Goal: Complete application form

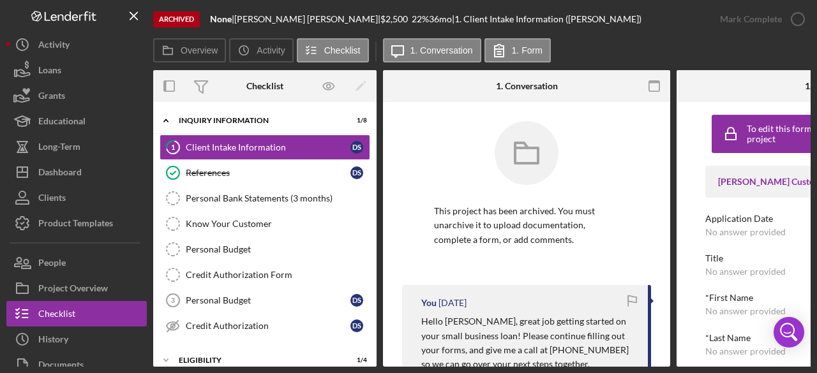
scroll to position [591, 0]
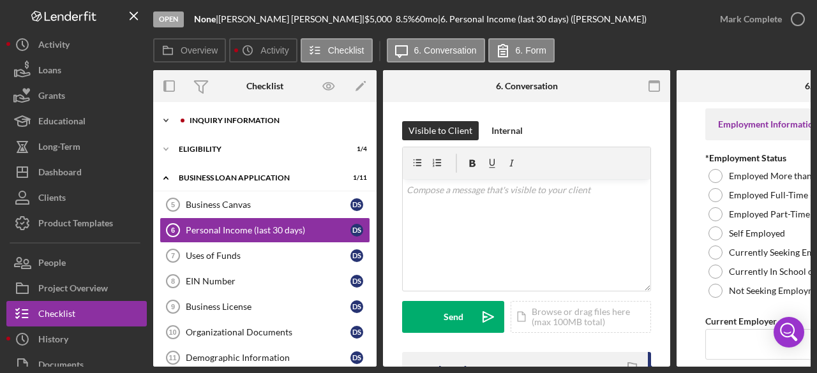
click at [163, 118] on icon "Icon/Expander" at bounding box center [166, 121] width 26 height 26
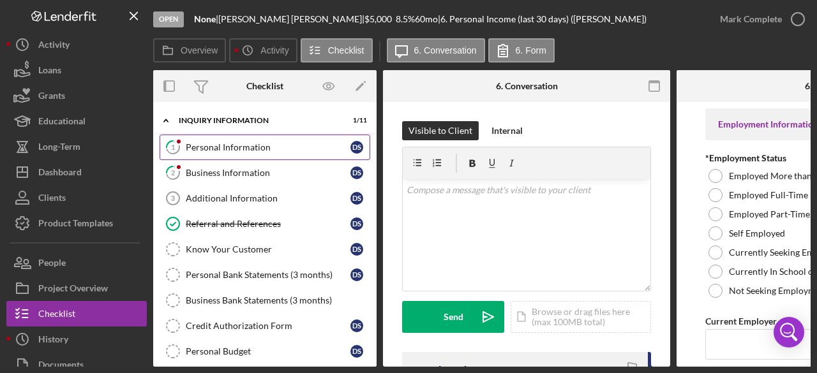
click at [205, 146] on div "Personal Information" at bounding box center [268, 147] width 165 height 10
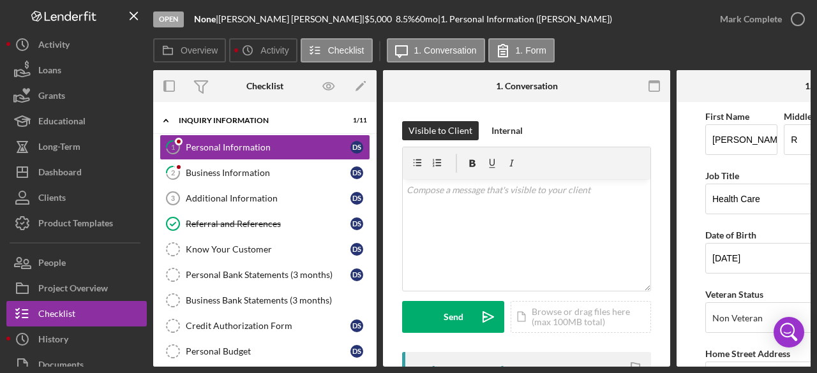
scroll to position [128, 0]
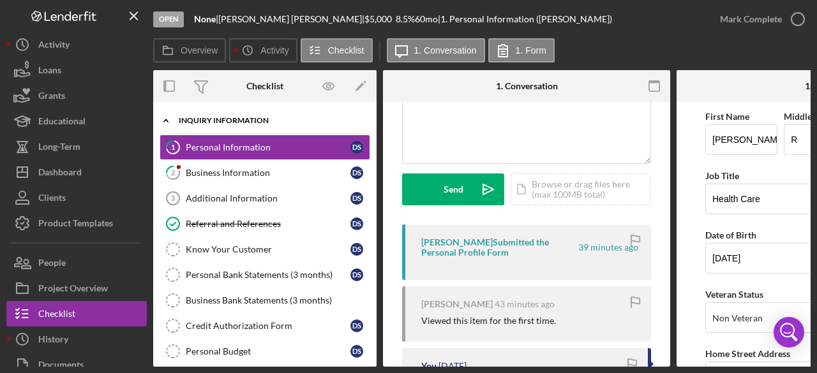
click at [165, 119] on icon "Icon/Expander" at bounding box center [166, 121] width 26 height 26
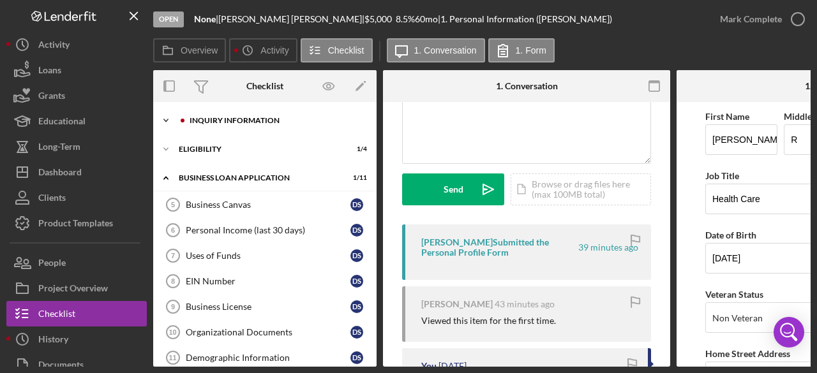
click at [166, 121] on polyline at bounding box center [166, 120] width 4 height 3
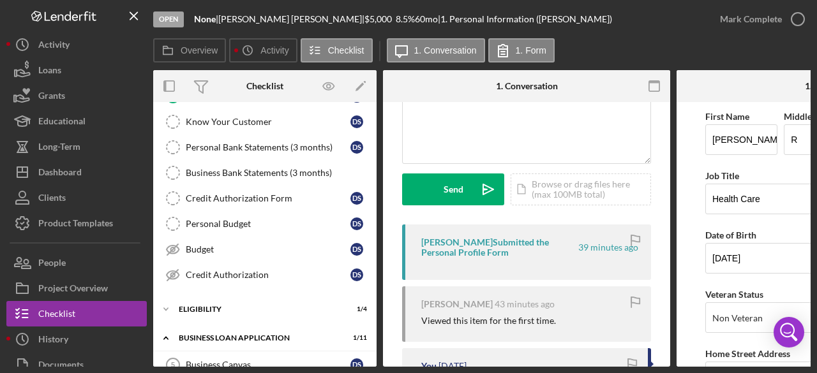
scroll to position [0, 0]
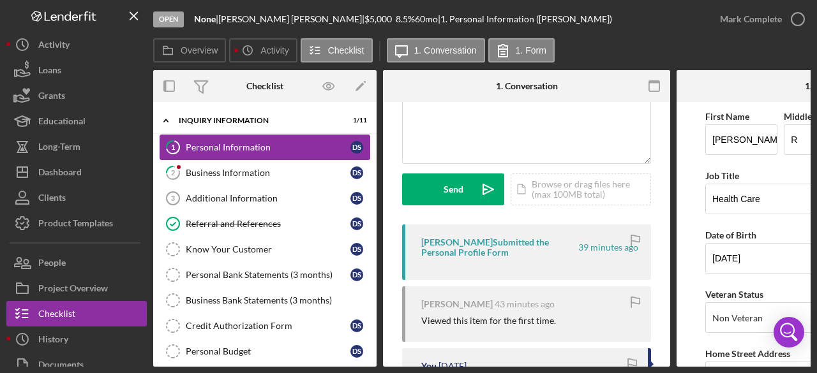
click at [202, 146] on div "Personal Information" at bounding box center [268, 147] width 165 height 10
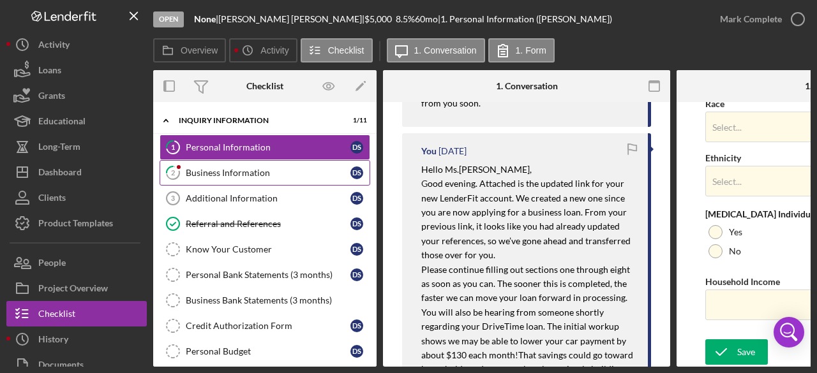
click at [237, 171] on div "Business Information" at bounding box center [268, 173] width 165 height 10
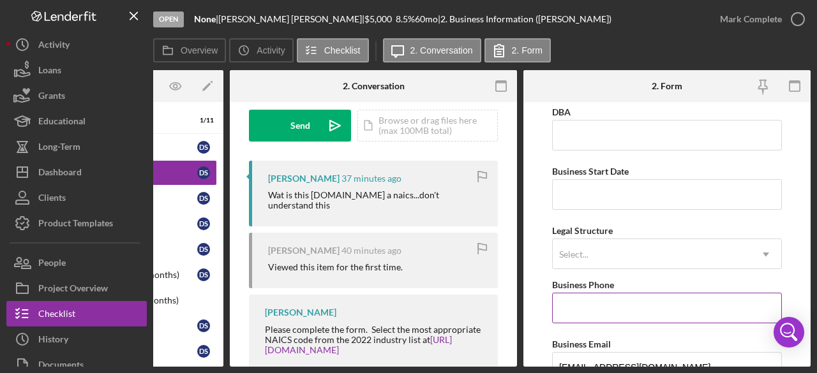
scroll to position [128, 0]
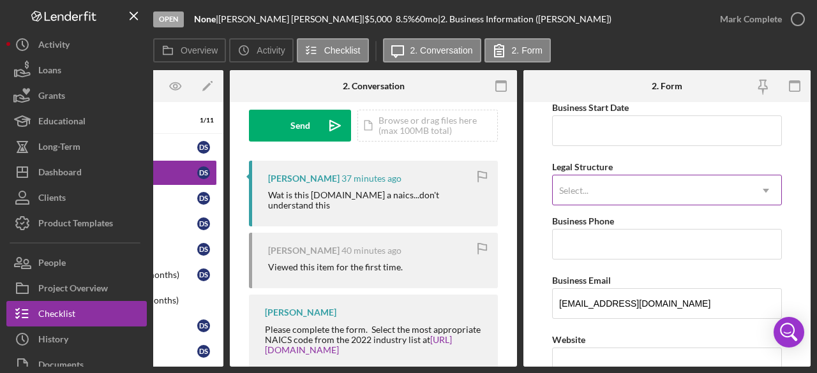
click at [760, 190] on icon "Icon/Dropdown Arrow" at bounding box center [765, 190] width 31 height 31
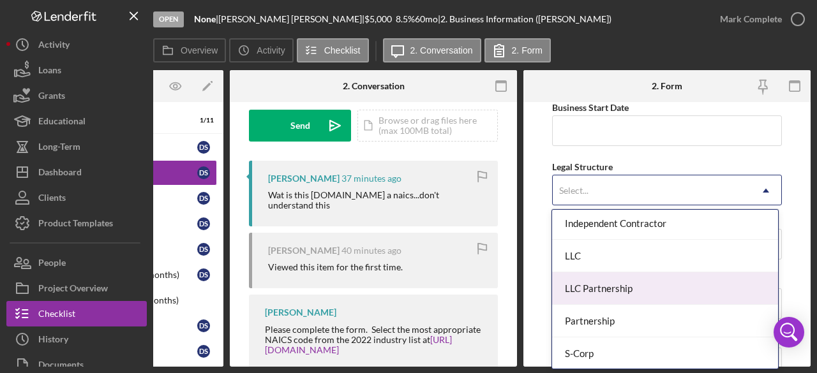
scroll to position [70, 0]
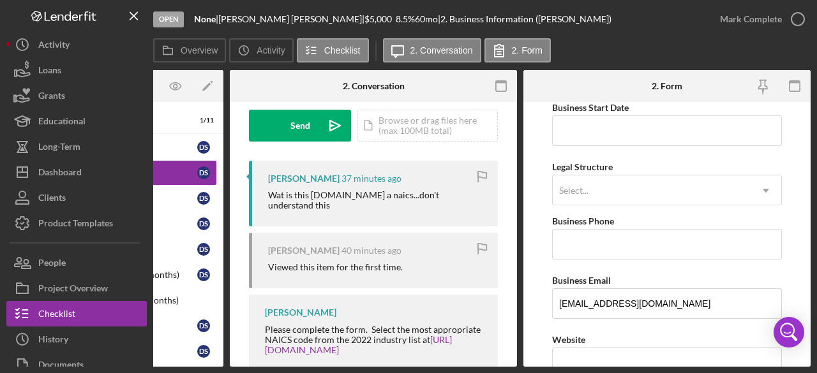
click at [781, 160] on form "Business Name None DBA Business Start Date Legal Structure Select... Icon/Dropd…" at bounding box center [666, 234] width 287 height 265
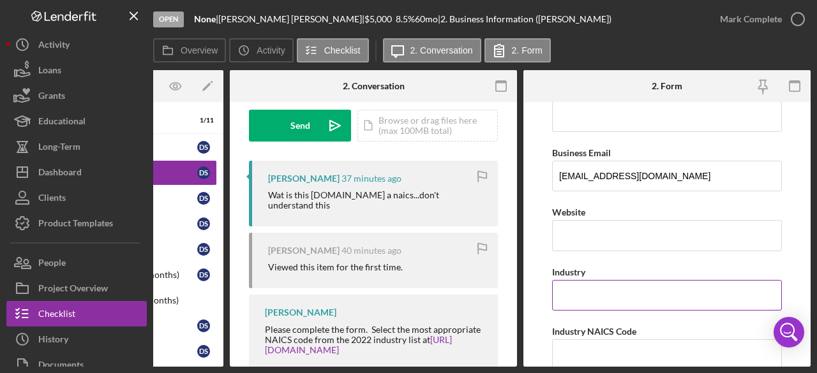
scroll to position [319, 0]
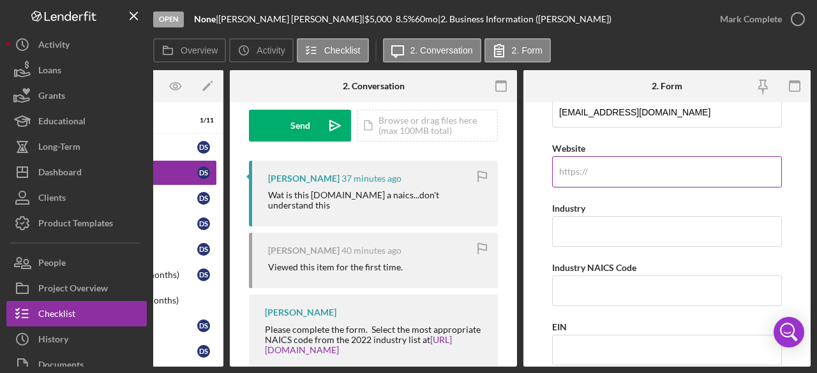
click at [587, 170] on div "https:// Website" at bounding box center [667, 163] width 230 height 47
type input "n/a"
click at [687, 227] on input "Industry" at bounding box center [667, 231] width 230 height 31
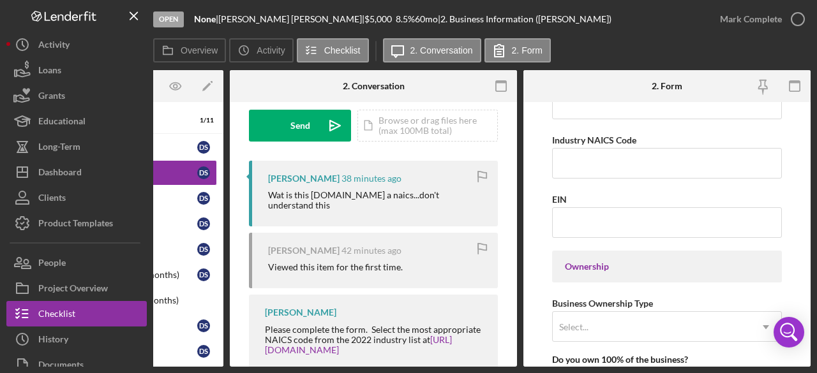
scroll to position [574, 0]
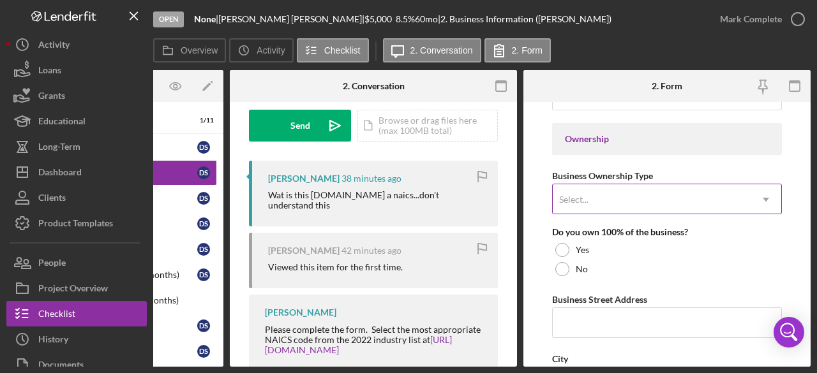
click at [766, 198] on icon "Icon/Dropdown Arrow" at bounding box center [765, 199] width 31 height 31
click at [787, 250] on form "Business Name None DBA Business Start Date Legal Structure Select... Icon/Dropd…" at bounding box center [666, 234] width 287 height 265
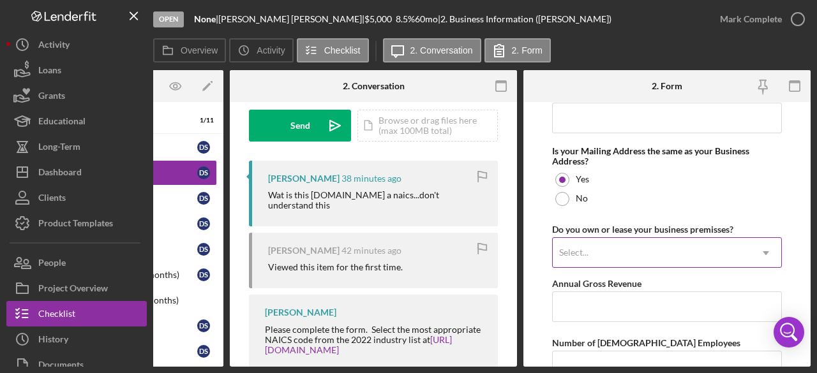
scroll to position [1021, 0]
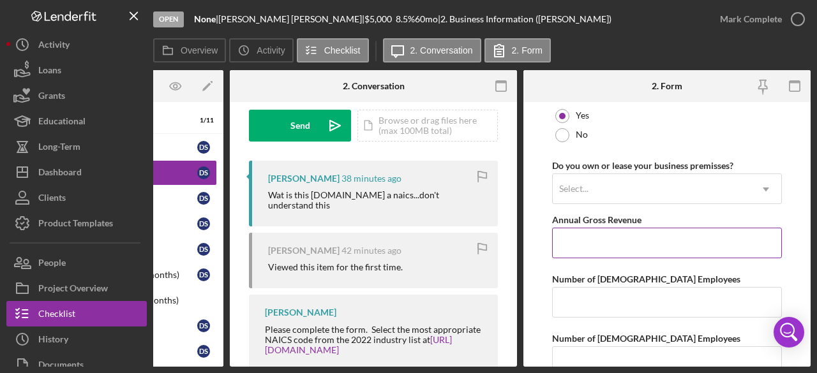
click at [632, 237] on input "Annual Gross Revenue" at bounding box center [667, 243] width 230 height 31
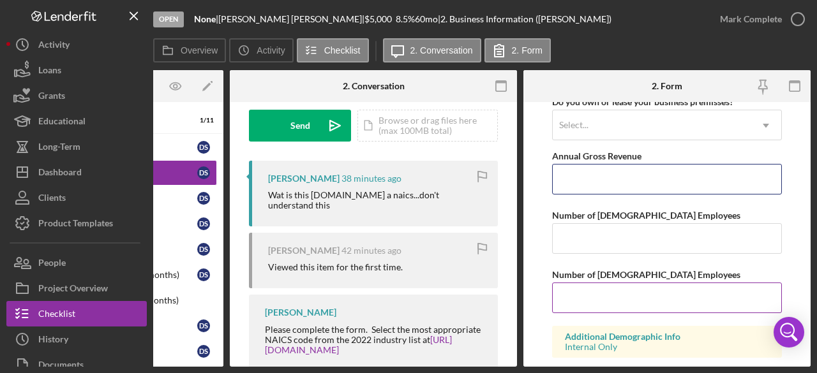
scroll to position [1149, 0]
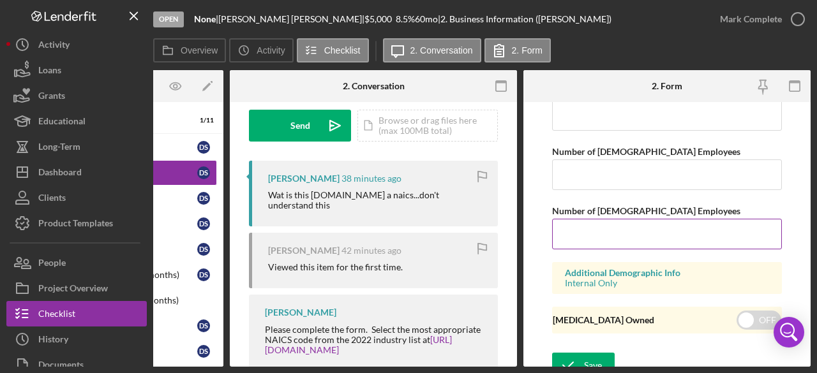
click at [673, 220] on input "Number of Part-Time Employees" at bounding box center [667, 234] width 230 height 31
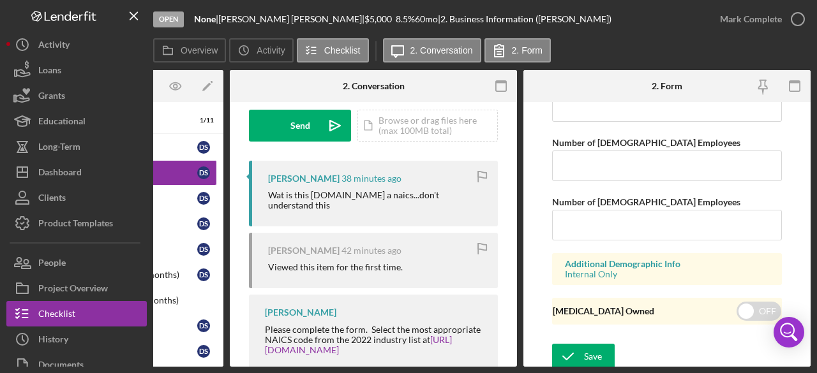
click at [680, 345] on div "Save Save" at bounding box center [667, 357] width 230 height 27
click at [401, 362] on div "Danielle Smith 39 minutes ago Wat is this ms.kim a naics...don't understand thi…" at bounding box center [373, 269] width 249 height 217
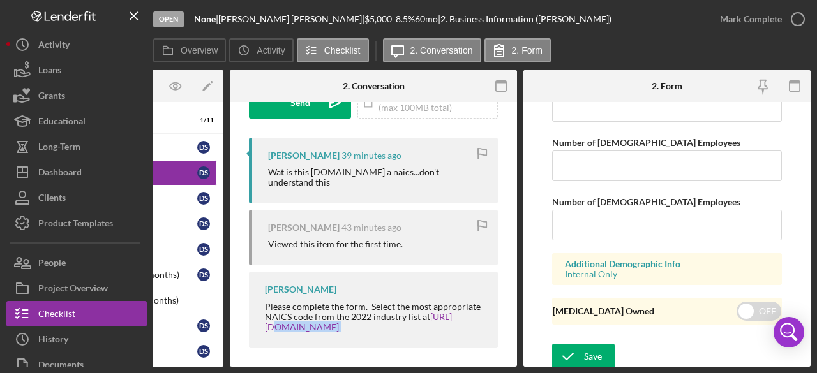
drag, startPoint x: 394, startPoint y: 362, endPoint x: 288, endPoint y: 364, distance: 106.6
click at [288, 364] on div "Overview Internal Workflow Stage Open Icon/Dropdown Arrow Archive (can unarchiv…" at bounding box center [481, 218] width 657 height 297
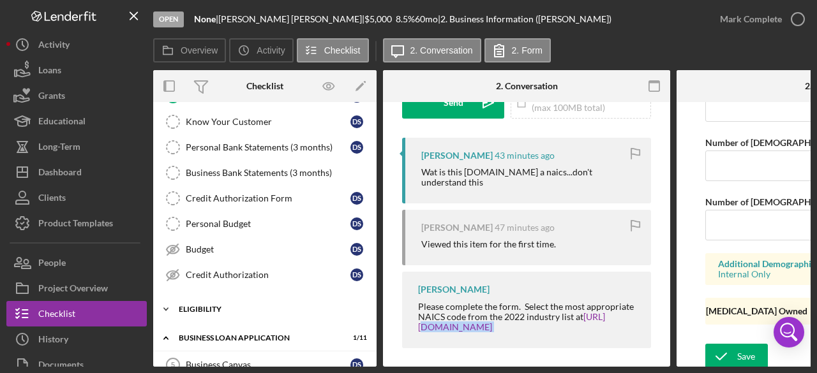
scroll to position [191, 0]
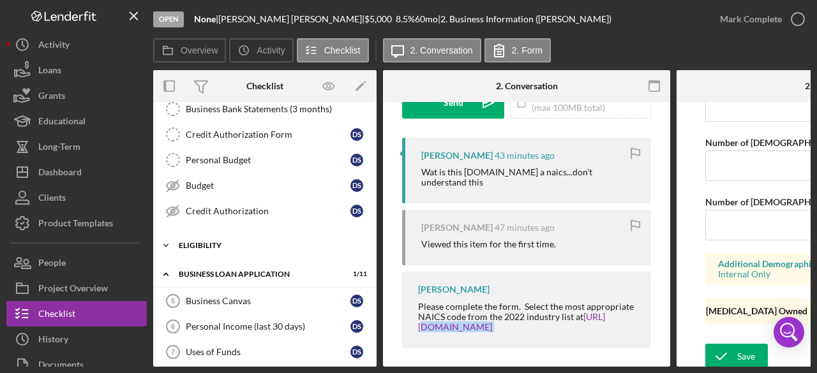
click at [165, 244] on polyline at bounding box center [166, 245] width 4 height 3
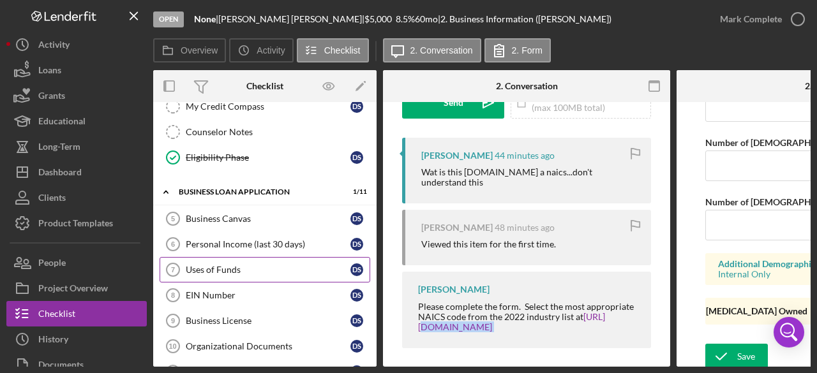
scroll to position [447, 0]
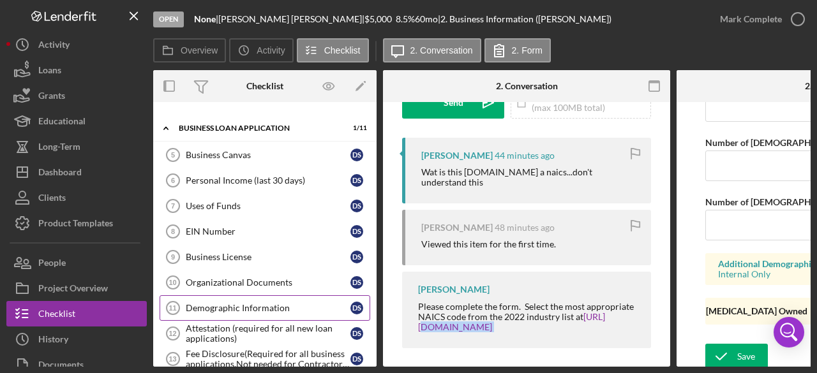
click at [216, 303] on div "Demographic Information" at bounding box center [268, 308] width 165 height 10
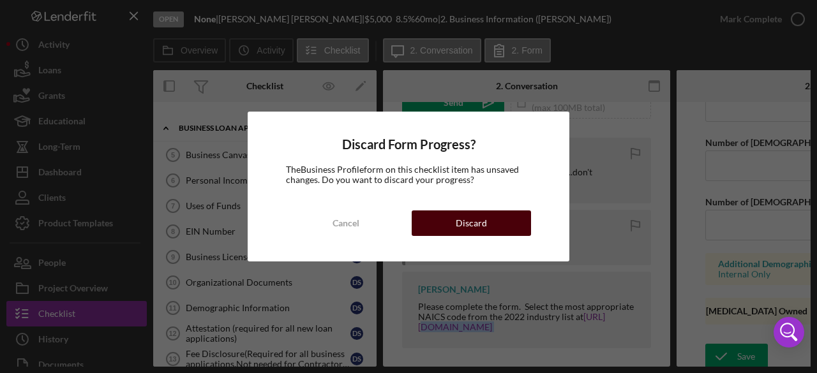
click at [488, 224] on button "Discard" at bounding box center [471, 224] width 119 height 26
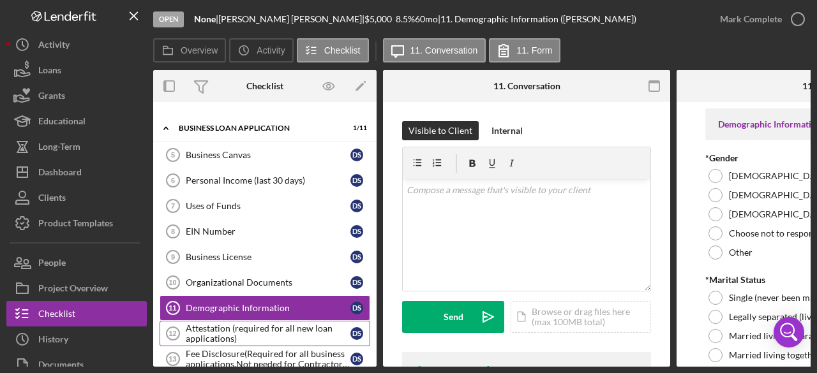
scroll to position [511, 0]
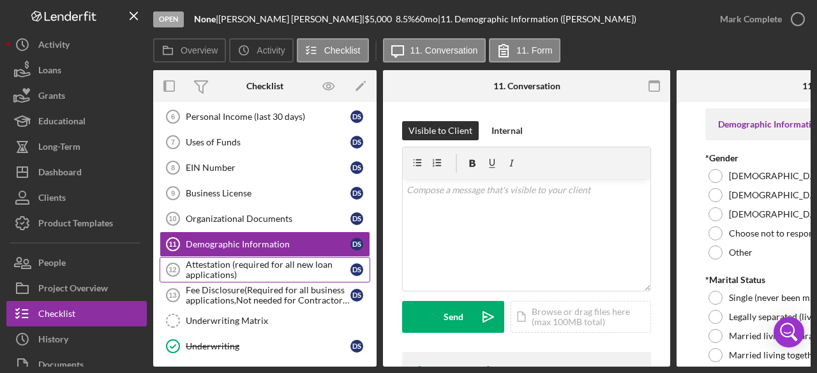
click at [246, 260] on div "Attestation (required for all new loan applications)" at bounding box center [268, 270] width 165 height 20
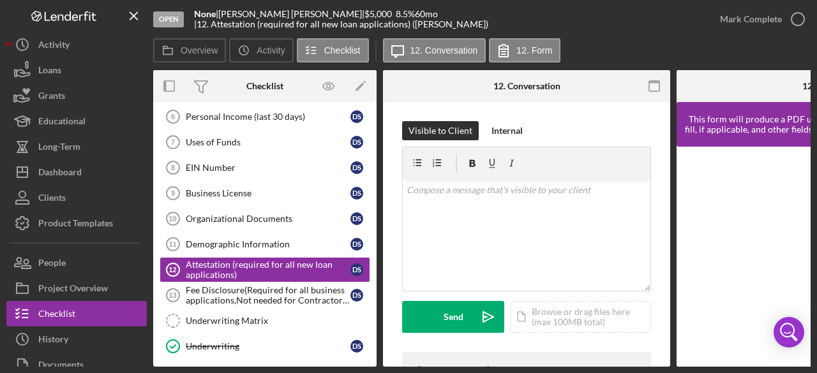
scroll to position [80, 0]
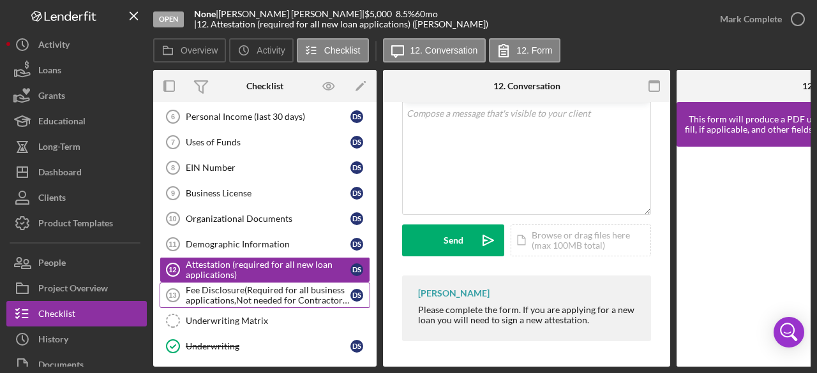
click at [228, 285] on div "Fee Disclosure(Required for all business applications,Not needed for Contractor…" at bounding box center [268, 295] width 165 height 20
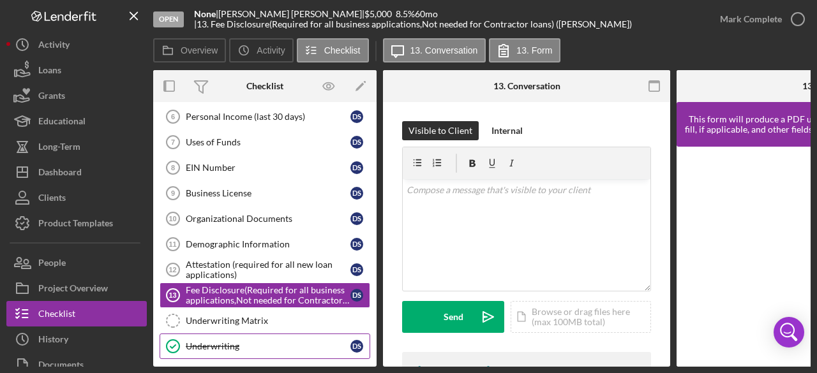
scroll to position [593, 0]
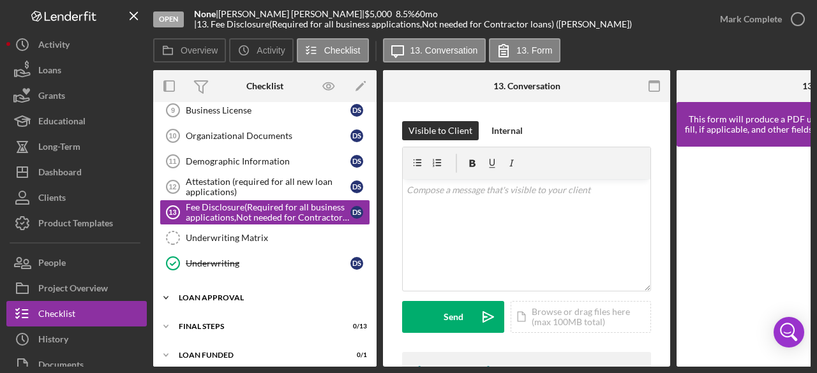
click at [165, 287] on icon "Icon/Expander" at bounding box center [166, 298] width 26 height 26
click at [167, 285] on icon "Icon/Expander" at bounding box center [166, 298] width 26 height 26
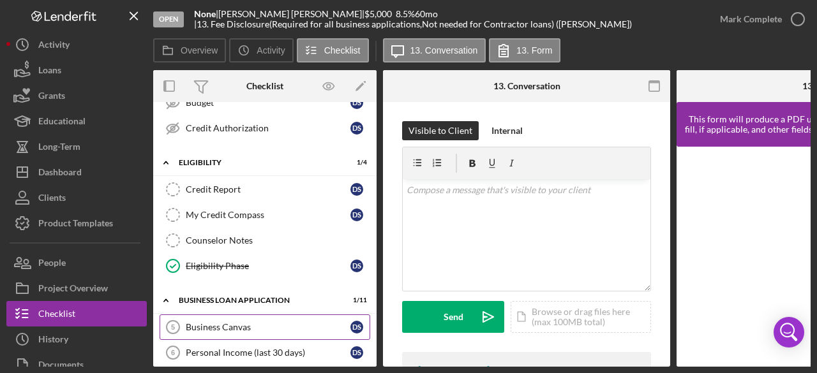
scroll to position [338, 0]
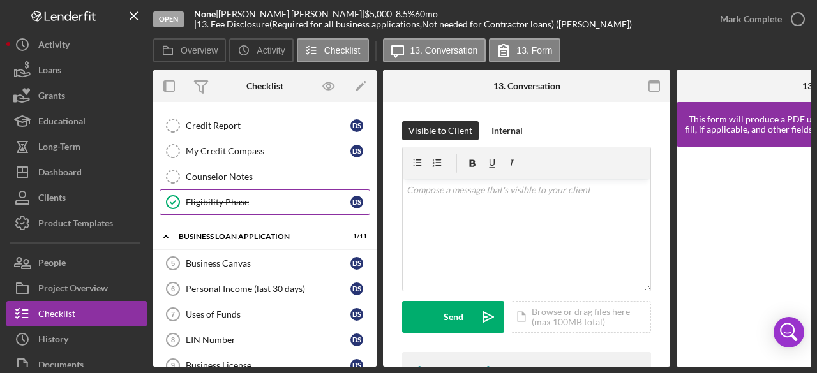
click at [167, 231] on icon "Icon/Expander" at bounding box center [166, 237] width 26 height 26
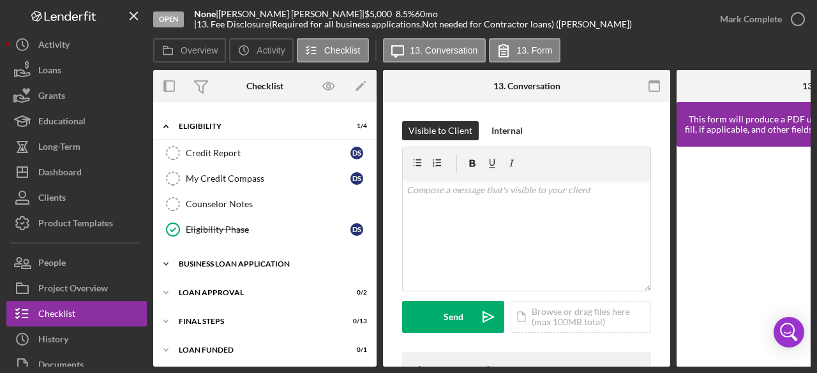
click at [164, 263] on polyline at bounding box center [166, 264] width 4 height 3
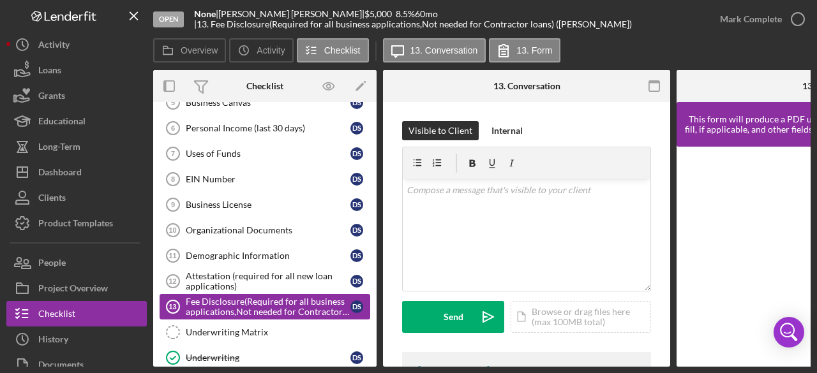
scroll to position [563, 0]
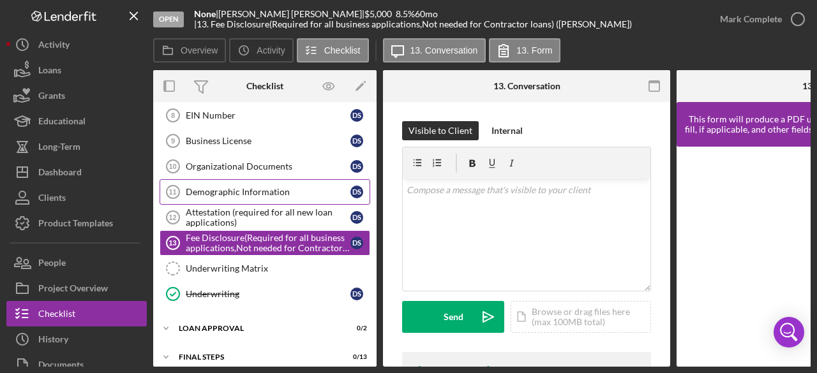
click at [205, 187] on div "Demographic Information" at bounding box center [268, 192] width 165 height 10
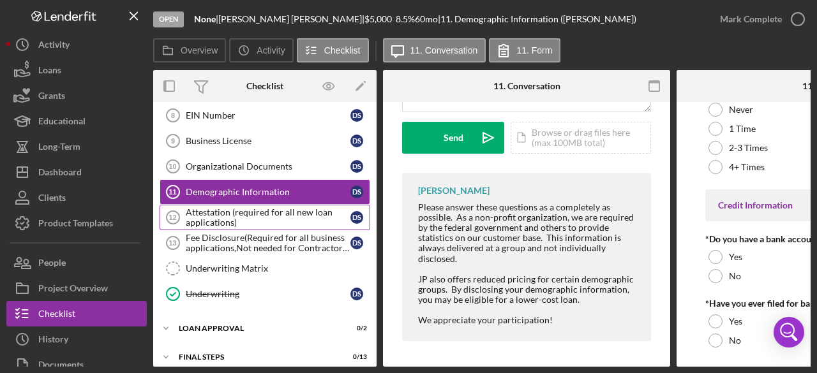
click at [212, 207] on div "Attestation (required for all new loan applications)" at bounding box center [268, 217] width 165 height 20
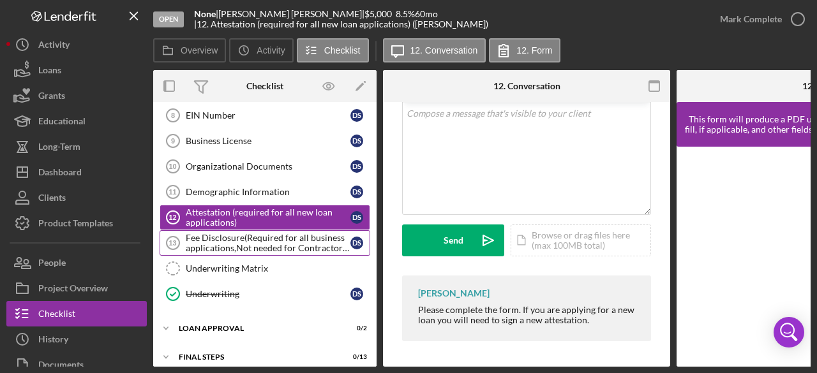
click at [246, 234] on div "Fee Disclosure(Required for all business applications,Not needed for Contractor…" at bounding box center [268, 243] width 165 height 20
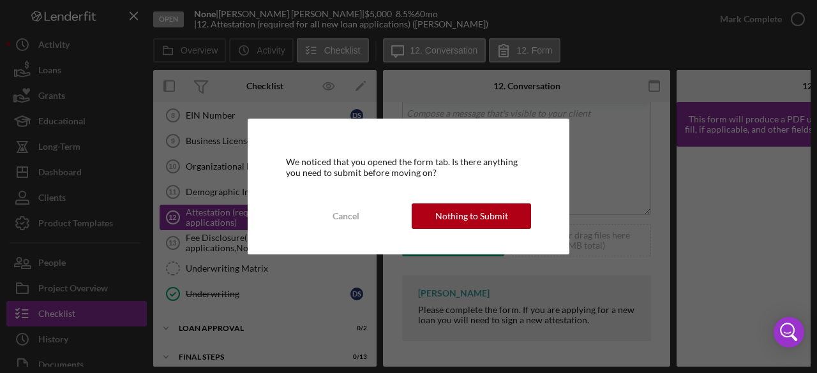
click at [348, 211] on div "Cancel" at bounding box center [345, 217] width 27 height 26
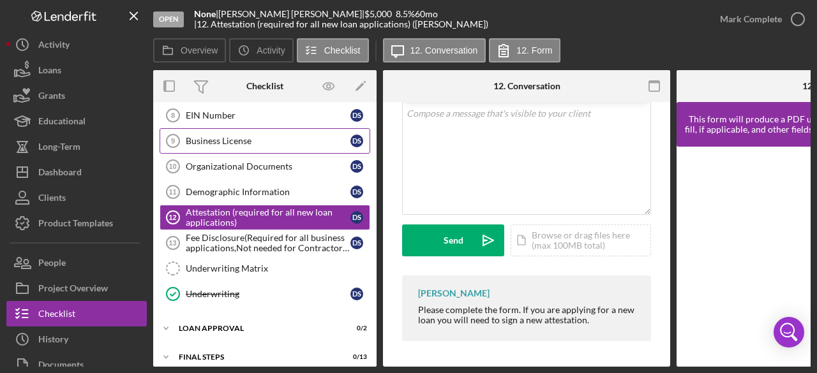
scroll to position [499, 0]
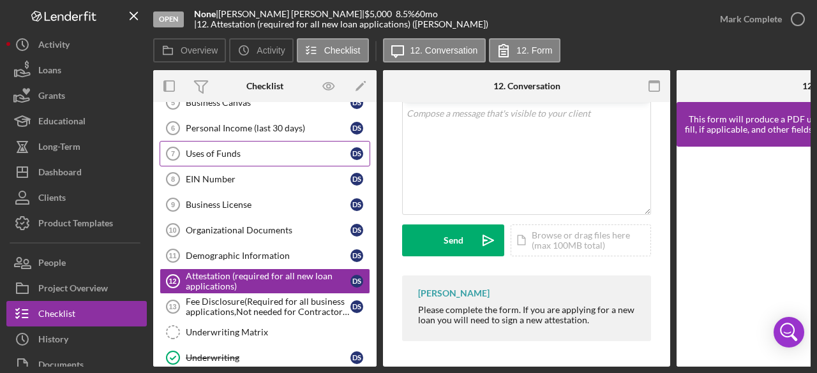
click at [220, 149] on div "Uses of Funds" at bounding box center [268, 154] width 165 height 10
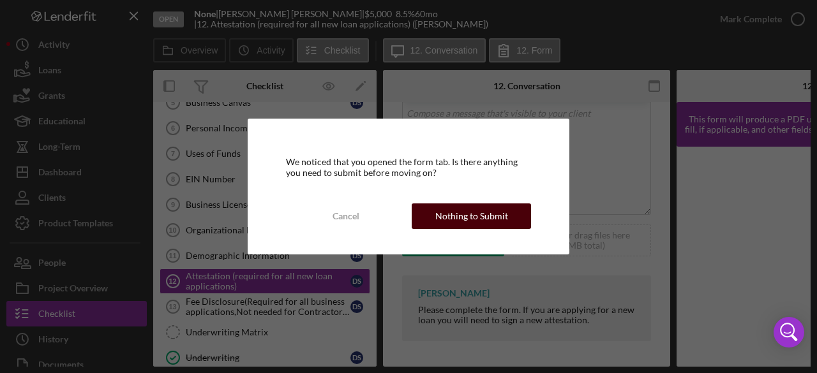
click at [485, 214] on div "Nothing to Submit" at bounding box center [471, 217] width 73 height 26
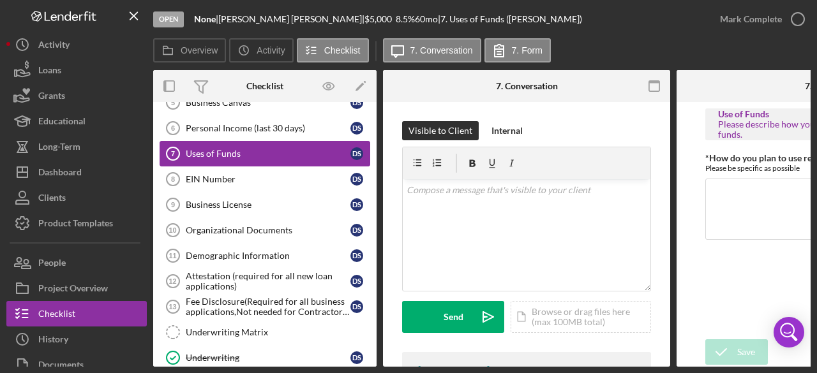
scroll to position [435, 0]
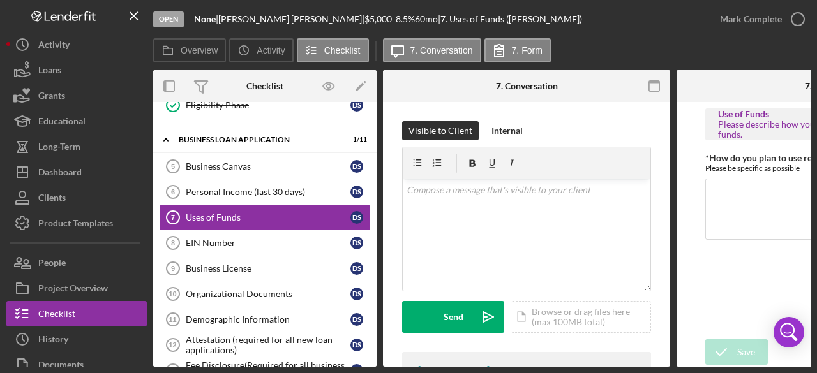
click at [213, 213] on div "Uses of Funds" at bounding box center [268, 218] width 165 height 10
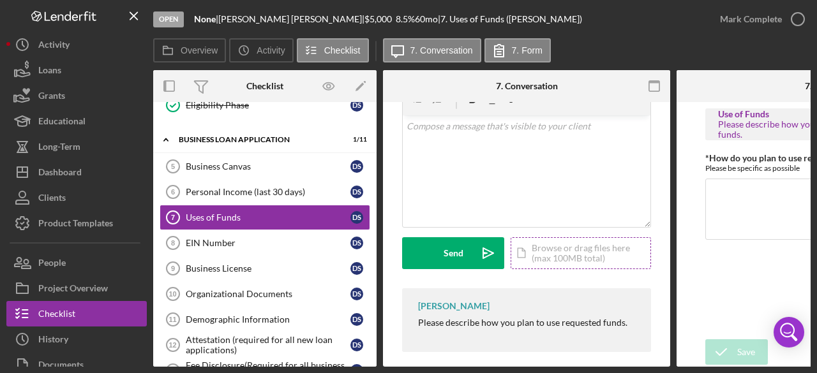
scroll to position [78, 0]
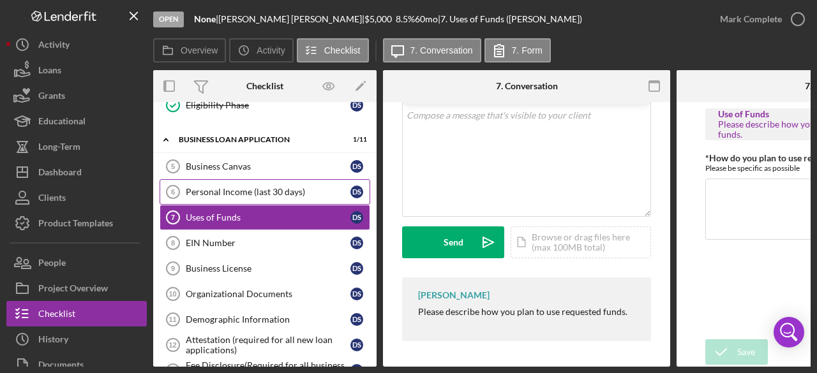
click at [241, 187] on div "Personal Income (last 30 days)" at bounding box center [268, 192] width 165 height 10
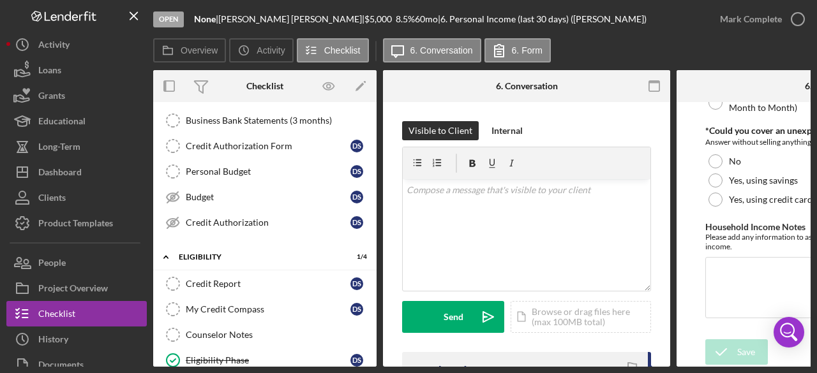
scroll to position [52, 0]
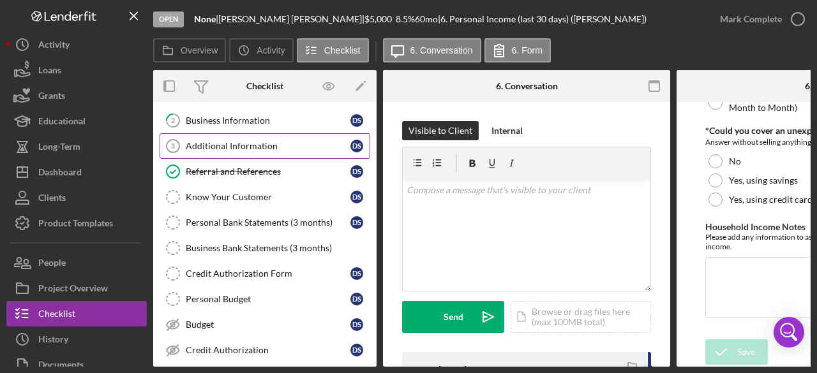
click at [248, 141] on div "Additional Information" at bounding box center [268, 146] width 165 height 10
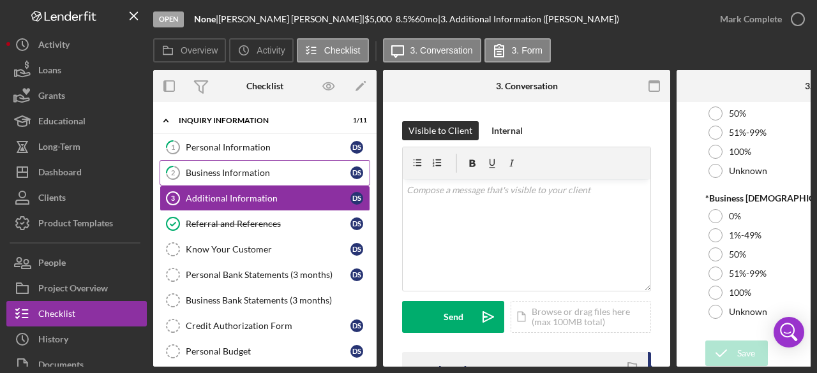
click at [202, 175] on div "Business Information" at bounding box center [268, 173] width 165 height 10
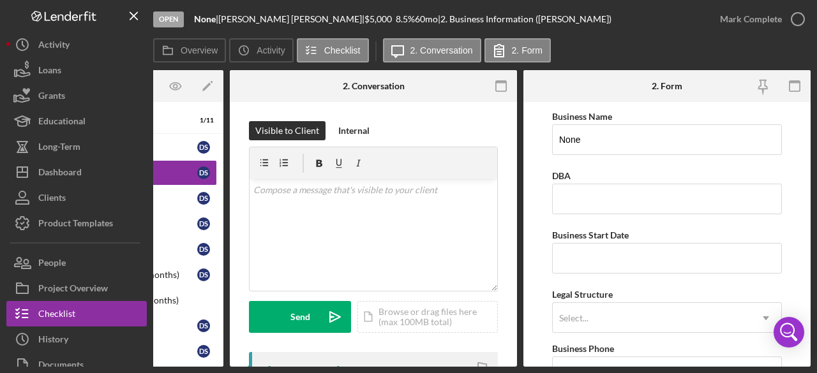
scroll to position [64, 0]
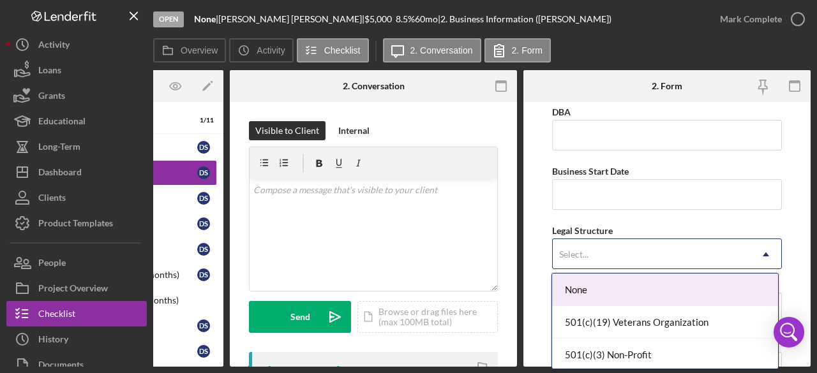
click at [763, 251] on icon "Icon/Dropdown Arrow" at bounding box center [765, 254] width 31 height 31
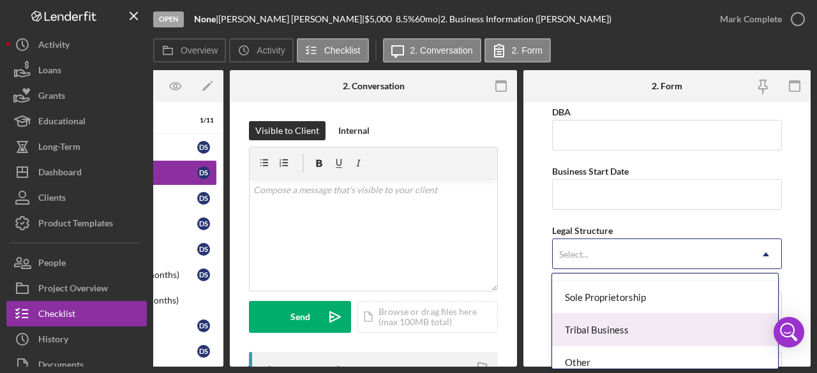
scroll to position [389, 0]
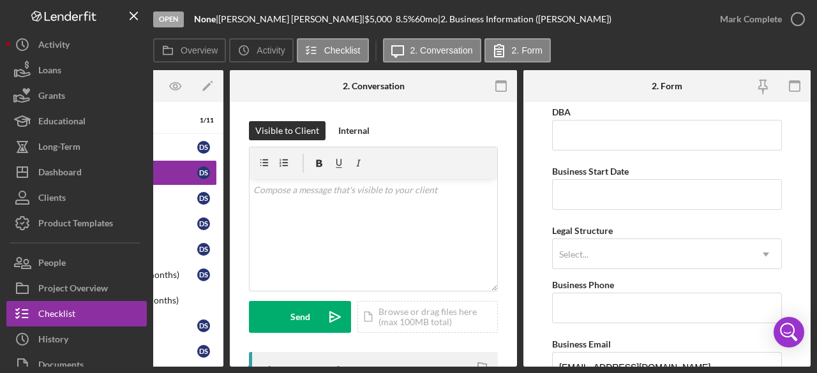
click at [791, 214] on form "Business Name None DBA Business Start Date Legal Structure Select... Icon/Dropd…" at bounding box center [666, 234] width 287 height 265
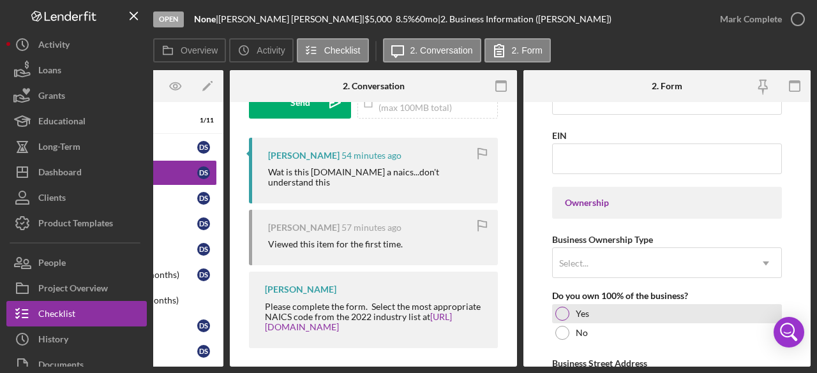
scroll to position [574, 0]
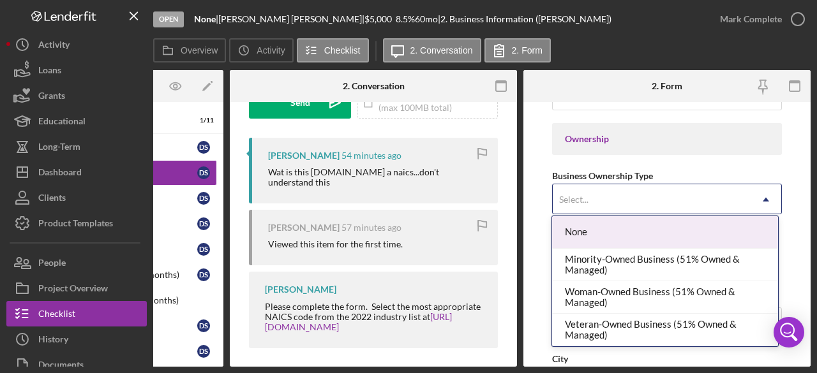
click at [766, 195] on icon "Icon/Dropdown Arrow" at bounding box center [765, 199] width 31 height 31
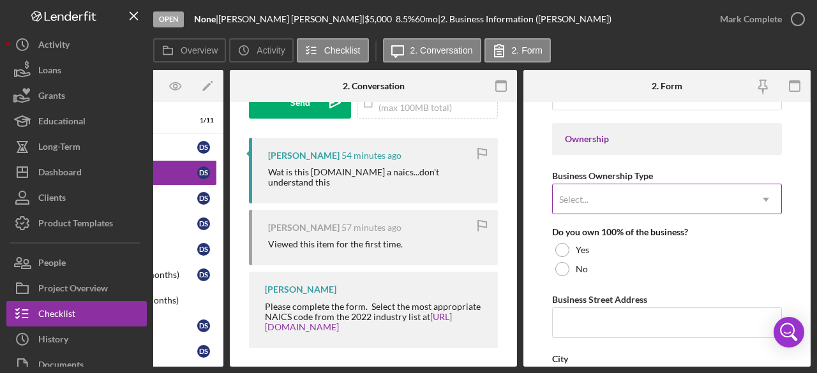
click at [761, 197] on icon "Icon/Dropdown Arrow" at bounding box center [765, 199] width 31 height 31
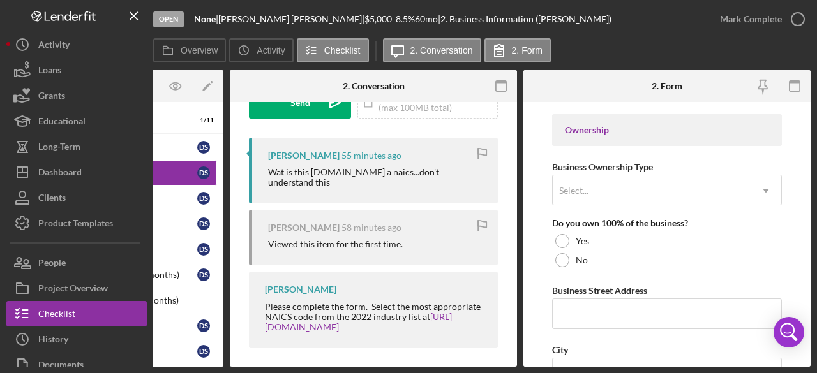
scroll to position [519, 0]
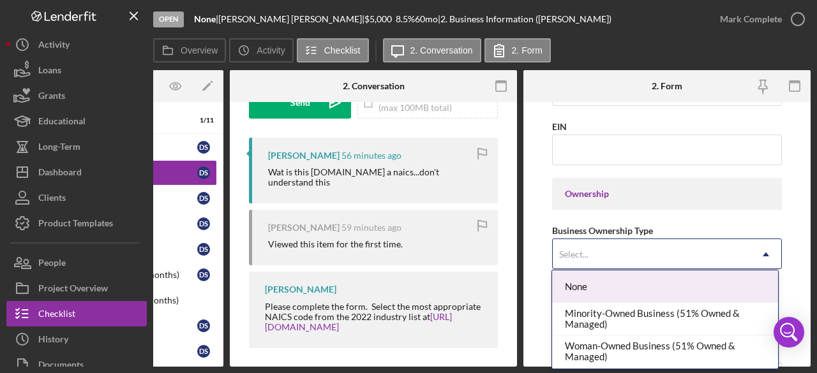
click at [764, 247] on icon "Icon/Dropdown Arrow" at bounding box center [765, 254] width 31 height 31
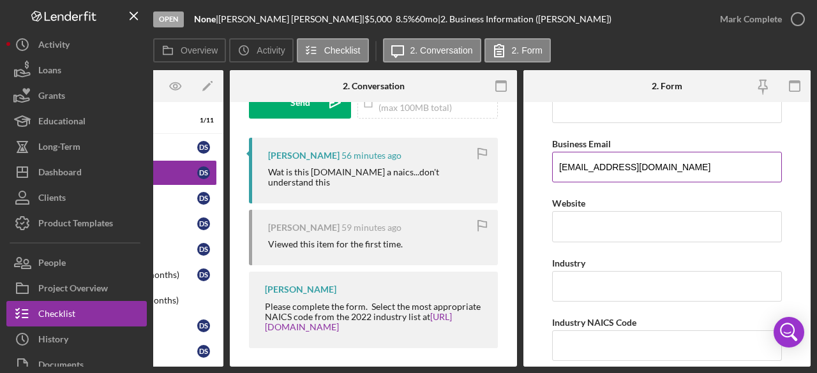
scroll to position [137, 0]
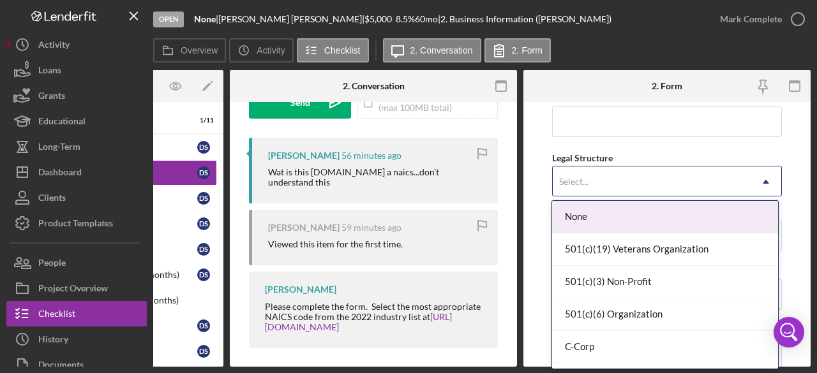
click at [763, 183] on icon "Icon/Dropdown Arrow" at bounding box center [765, 182] width 31 height 31
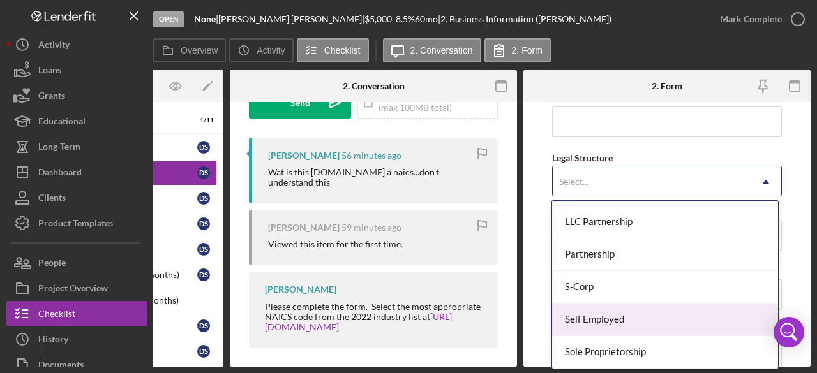
scroll to position [317, 0]
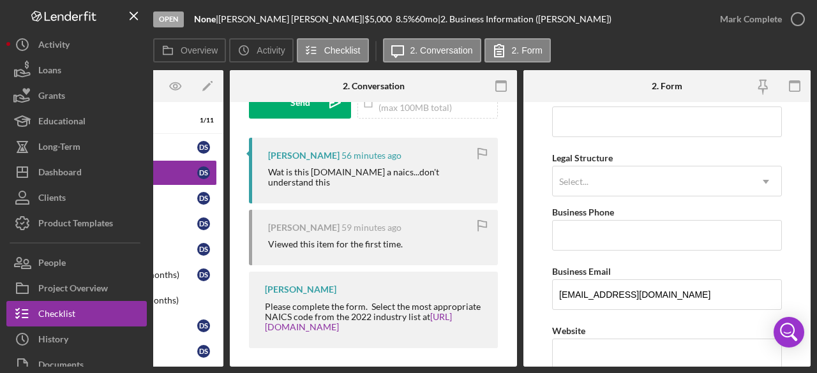
click at [789, 240] on form "Business Name None DBA Business Start Date Legal Structure Select... Icon/Dropd…" at bounding box center [666, 234] width 287 height 265
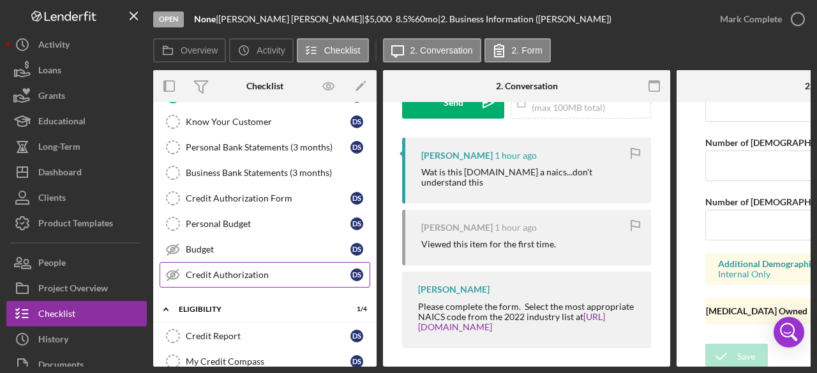
scroll to position [64, 0]
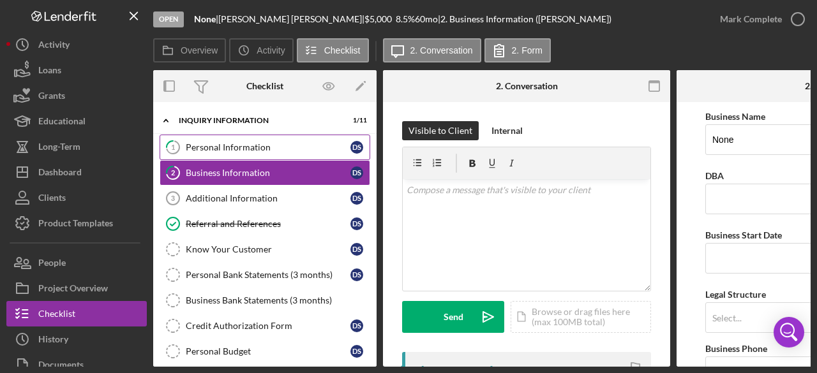
click at [246, 146] on div "Personal Information" at bounding box center [268, 147] width 165 height 10
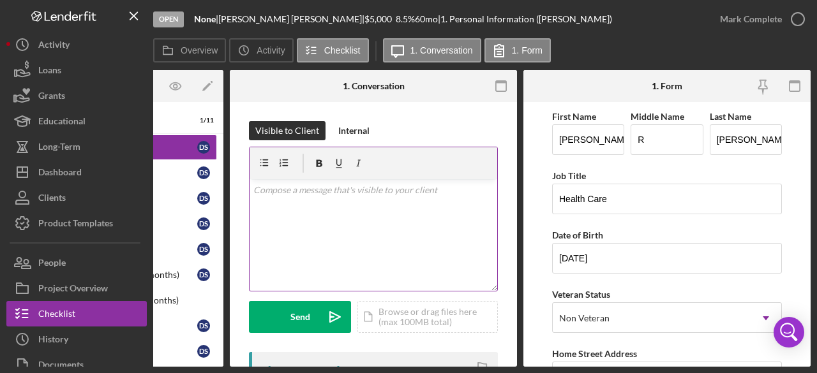
scroll to position [64, 0]
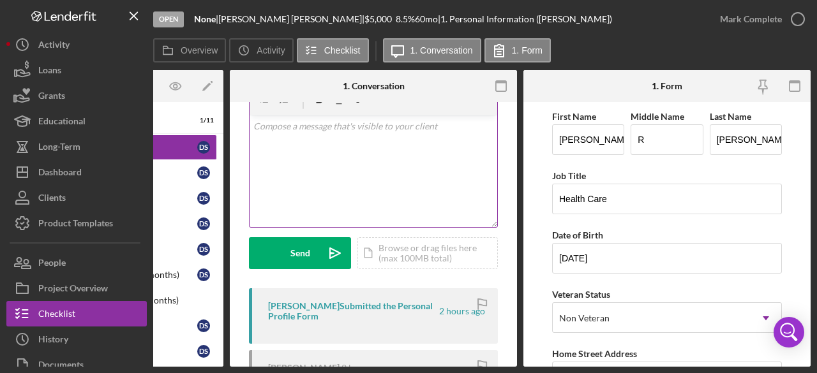
click at [306, 152] on div "v Color teal Color pink Remove color Add row above Add row below Add column bef…" at bounding box center [374, 172] width 248 height 112
drag, startPoint x: 403, startPoint y: 127, endPoint x: 202, endPoint y: 124, distance: 201.0
click at [202, 124] on div "Overview Internal Workflow Stage Open Icon/Dropdown Arrow Archive (can unarchiv…" at bounding box center [481, 218] width 657 height 297
drag, startPoint x: 587, startPoint y: 174, endPoint x: 555, endPoint y: 176, distance: 32.6
click at [555, 176] on div "Job Title" at bounding box center [667, 176] width 230 height 16
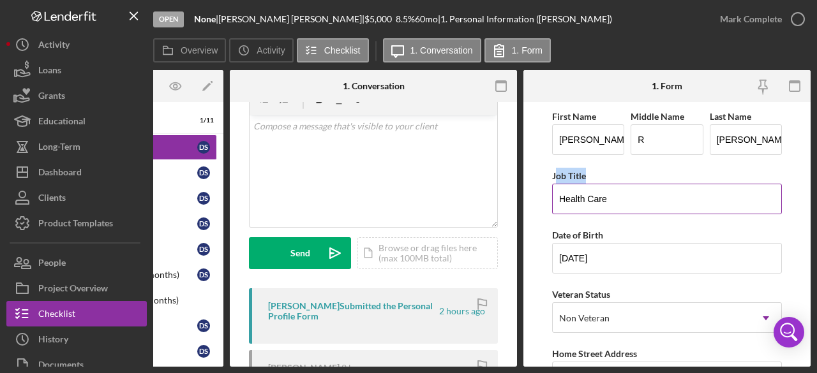
drag, startPoint x: 562, startPoint y: 175, endPoint x: 602, endPoint y: 175, distance: 40.2
click at [602, 175] on div "Job Title" at bounding box center [667, 176] width 230 height 16
click at [597, 177] on div "Job Title" at bounding box center [667, 176] width 230 height 16
drag, startPoint x: 582, startPoint y: 174, endPoint x: 553, endPoint y: 176, distance: 28.8
click at [553, 176] on div "Job Title" at bounding box center [667, 176] width 230 height 16
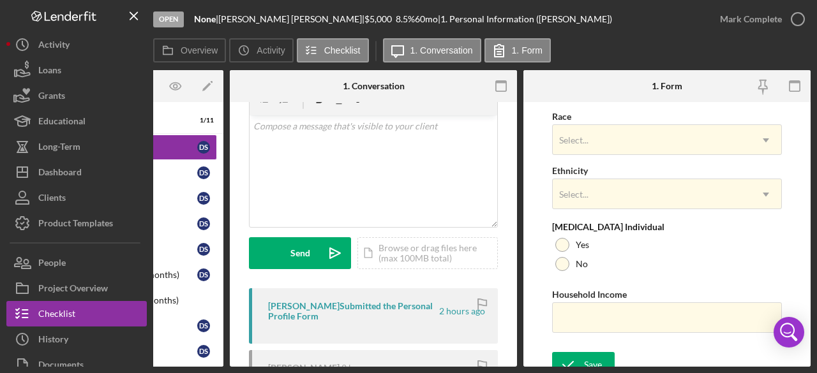
scroll to position [587, 0]
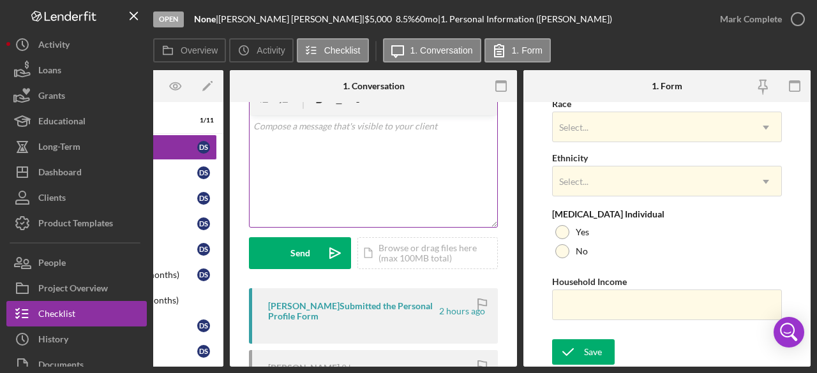
click at [299, 146] on div "v Color teal Color pink Remove color Add row above Add row below Add column bef…" at bounding box center [374, 172] width 248 height 112
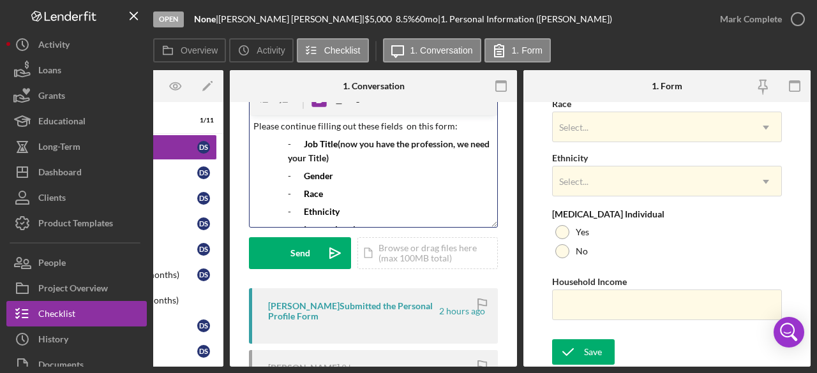
scroll to position [89, 0]
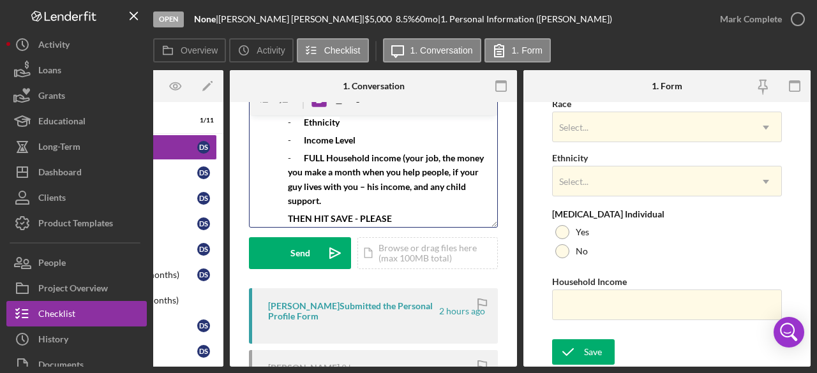
click at [329, 202] on p "- FULL Household income (your job, the money you make a month when you help peo…" at bounding box center [390, 179] width 205 height 57
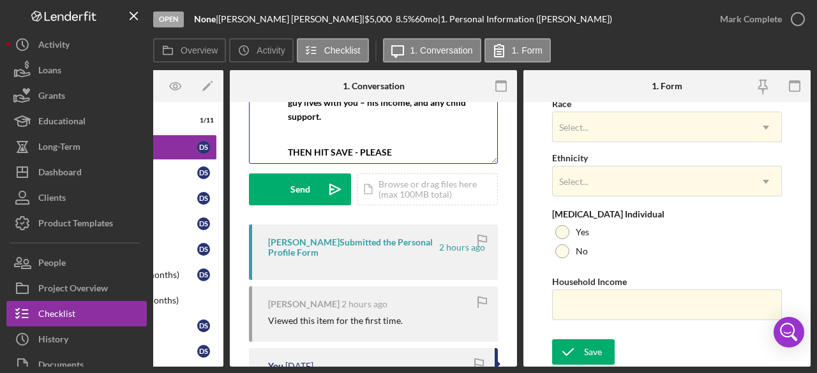
scroll to position [191, 0]
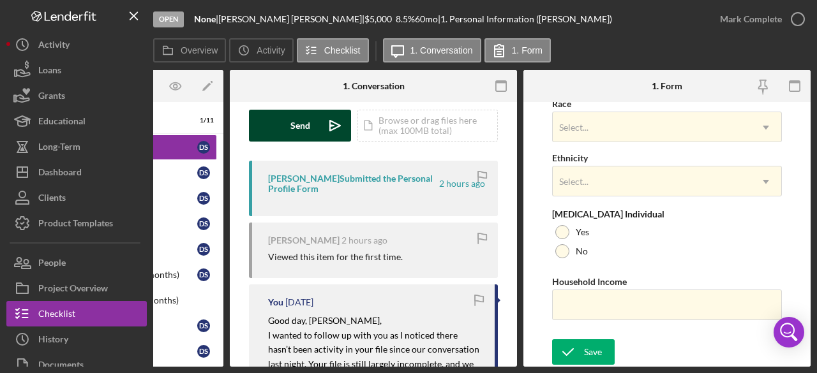
click at [341, 123] on icon "Icon/icon-invite-send" at bounding box center [335, 126] width 32 height 32
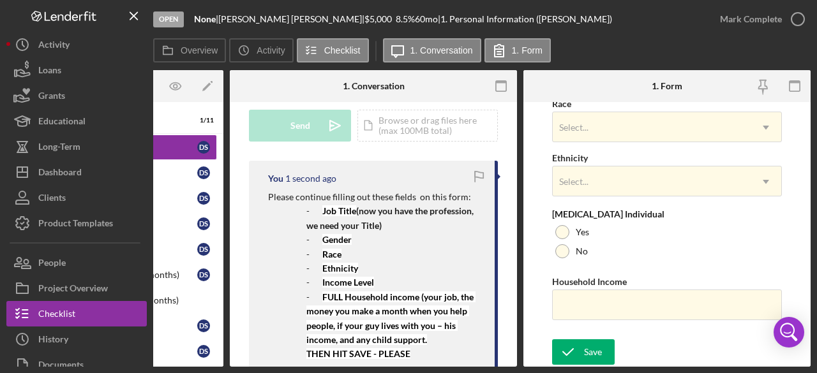
scroll to position [0, 0]
drag, startPoint x: 375, startPoint y: 362, endPoint x: 221, endPoint y: 364, distance: 154.4
click at [220, 364] on div "Overview Internal Workflow Stage Open Icon/Dropdown Arrow Archive (can unarchiv…" at bounding box center [481, 218] width 657 height 297
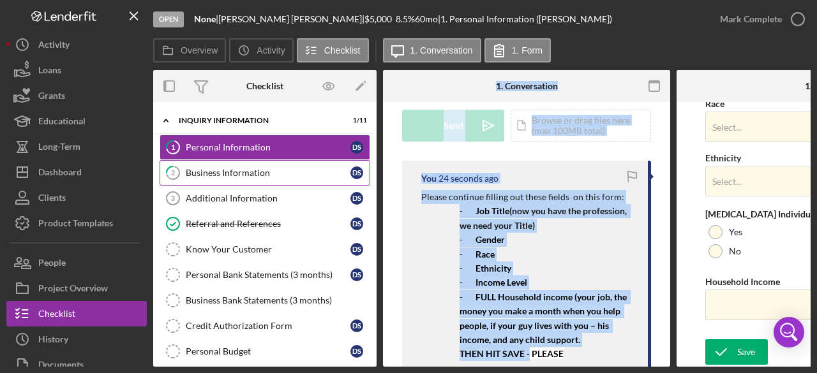
click at [200, 173] on div "Business Information" at bounding box center [268, 173] width 165 height 10
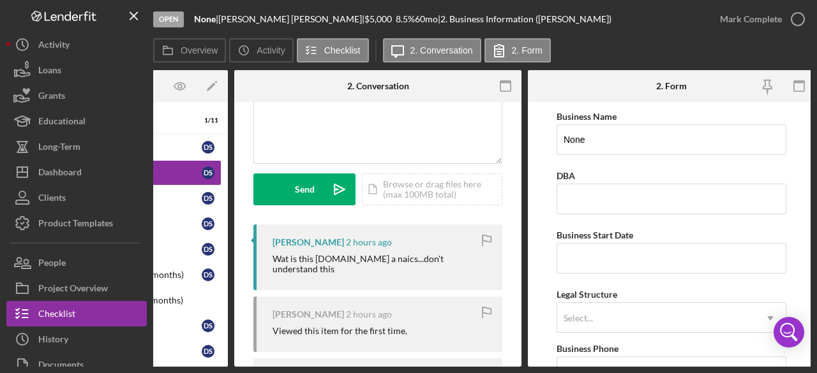
scroll to position [0, 153]
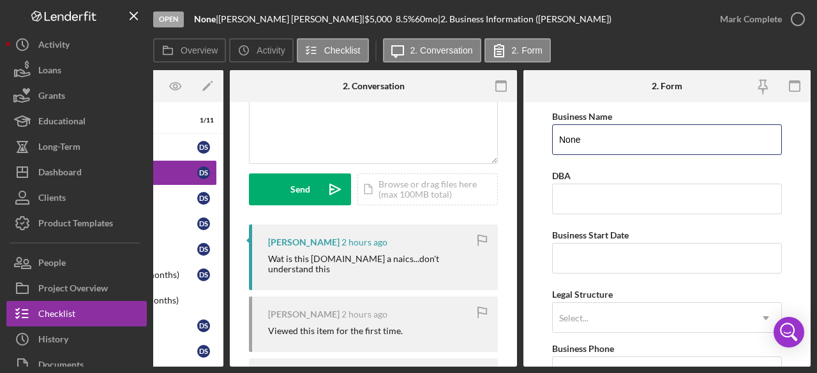
drag, startPoint x: 591, startPoint y: 144, endPoint x: 521, endPoint y: 140, distance: 69.6
click at [521, 141] on div "Overview Internal Workflow Stage Open Icon/Dropdown Arrow Archive (can unarchiv…" at bounding box center [481, 218] width 657 height 297
type input "DBA"
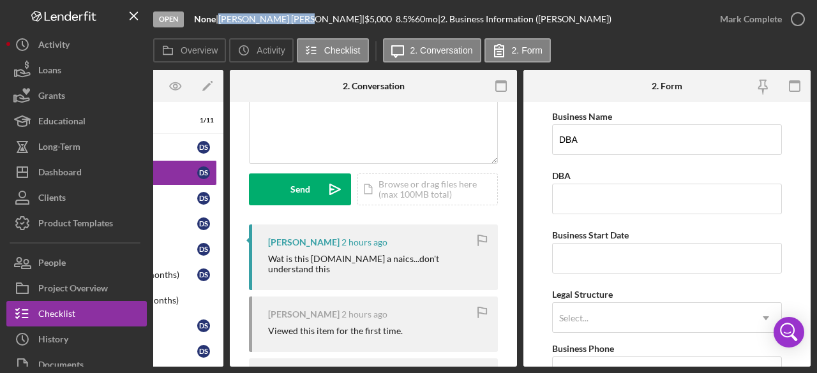
drag, startPoint x: 282, startPoint y: 19, endPoint x: 227, endPoint y: 19, distance: 54.9
click at [227, 19] on div "Danielle Smith |" at bounding box center [291, 19] width 146 height 10
copy div "Danielle Smith"
click at [576, 192] on input "DBA" at bounding box center [667, 199] width 230 height 31
paste input "[PERSON_NAME]"
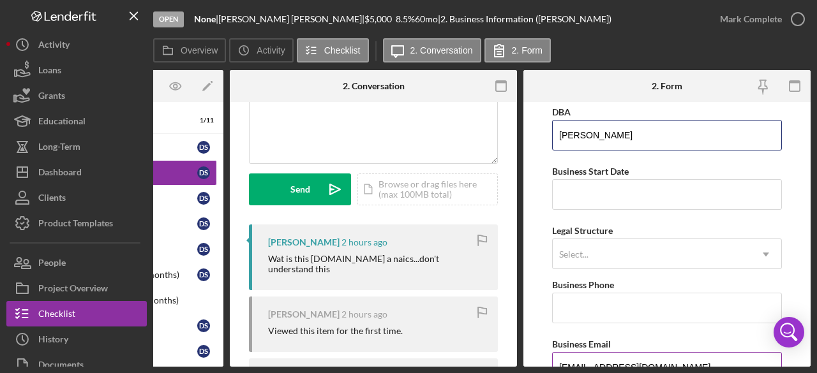
scroll to position [128, 0]
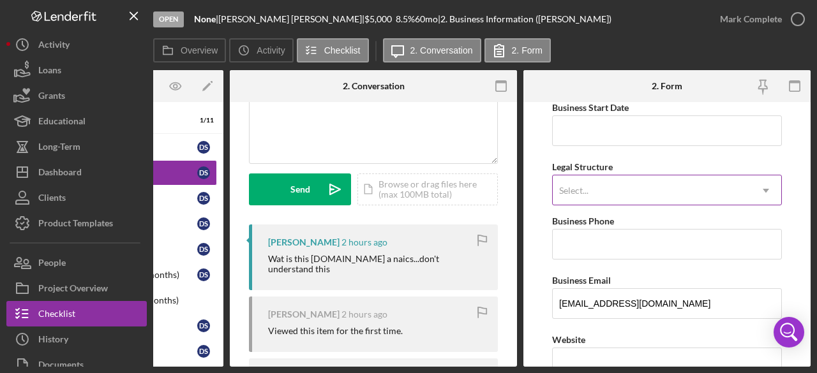
type input "[PERSON_NAME]"
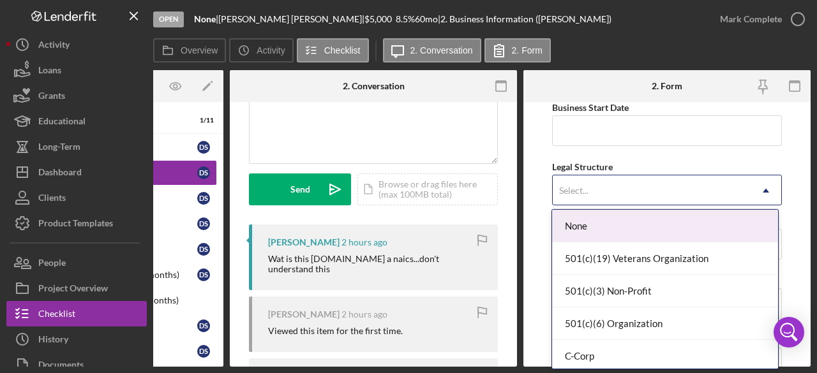
click at [761, 190] on icon "Icon/Dropdown Arrow" at bounding box center [765, 190] width 31 height 31
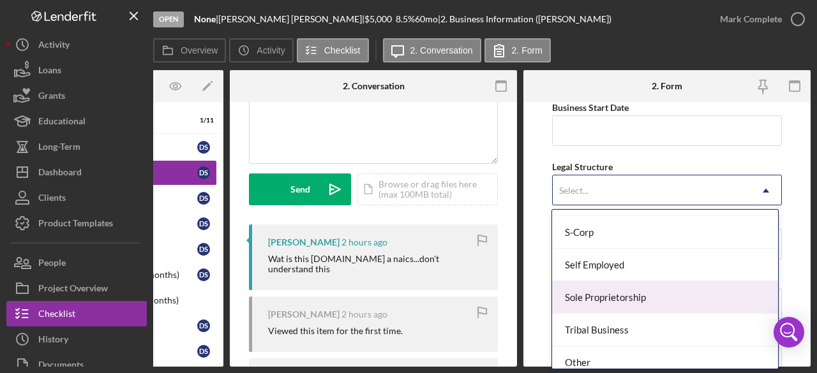
scroll to position [325, 0]
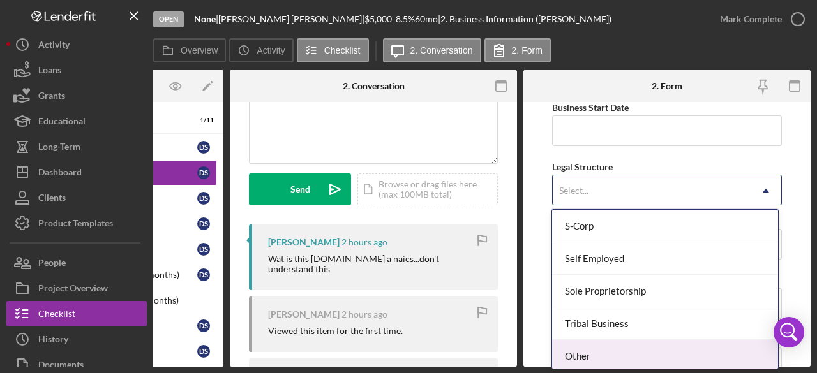
click at [629, 357] on div "Other" at bounding box center [664, 356] width 225 height 33
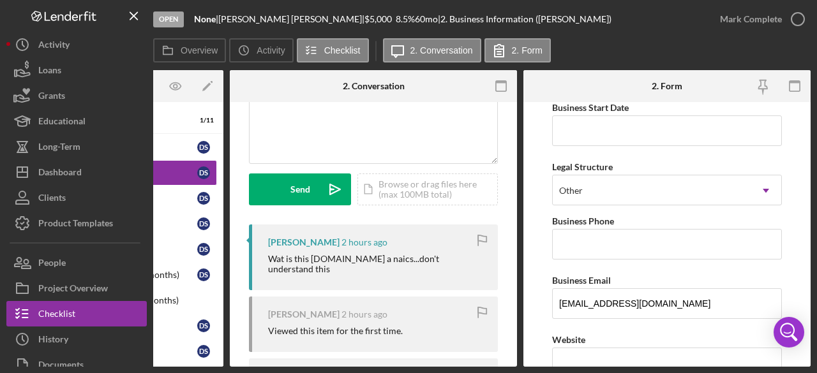
click at [785, 230] on form "Business Name DBA DBA Danielle Smith Business Start Date Legal Structure Other …" at bounding box center [666, 234] width 287 height 265
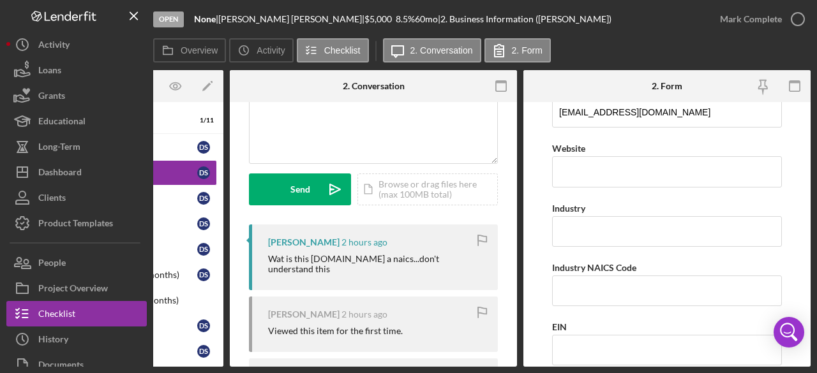
scroll to position [383, 0]
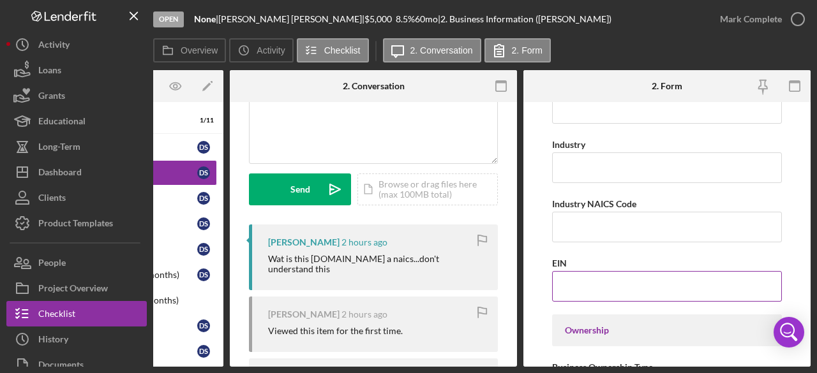
click at [594, 287] on input "EIN" at bounding box center [667, 286] width 230 height 31
type input "4#-#######"
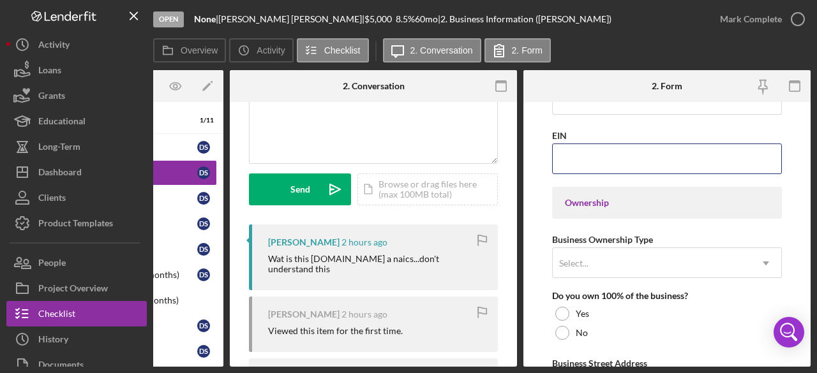
scroll to position [574, 0]
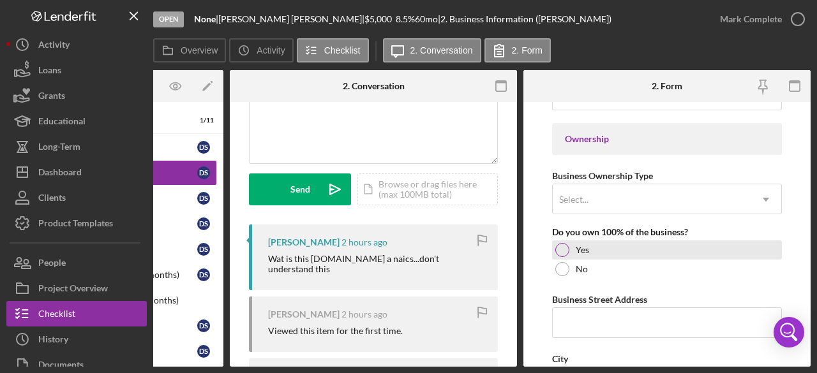
click at [560, 248] on div at bounding box center [562, 250] width 14 height 14
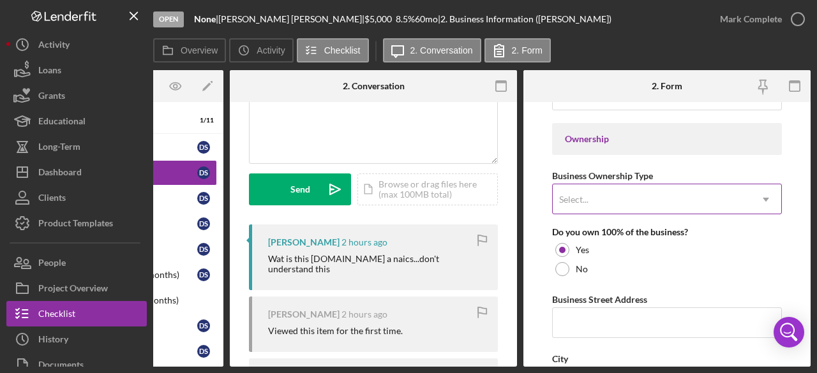
click at [759, 197] on icon "Icon/Dropdown Arrow" at bounding box center [765, 199] width 31 height 31
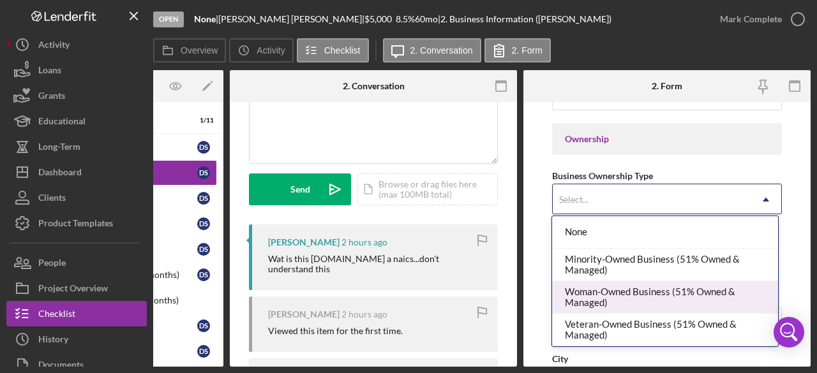
click at [706, 294] on div "Woman-Owned Business (51% Owned & Managed)" at bounding box center [664, 297] width 225 height 33
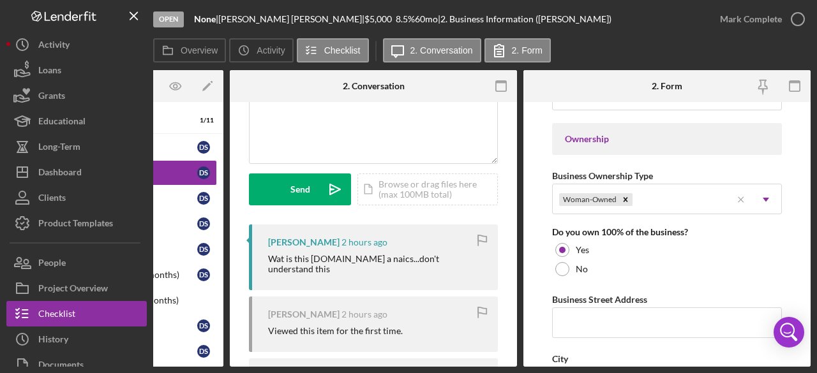
click at [784, 276] on form "Business Name DBA DBA Danielle Smith Business Start Date Legal Structure Other …" at bounding box center [666, 234] width 287 height 265
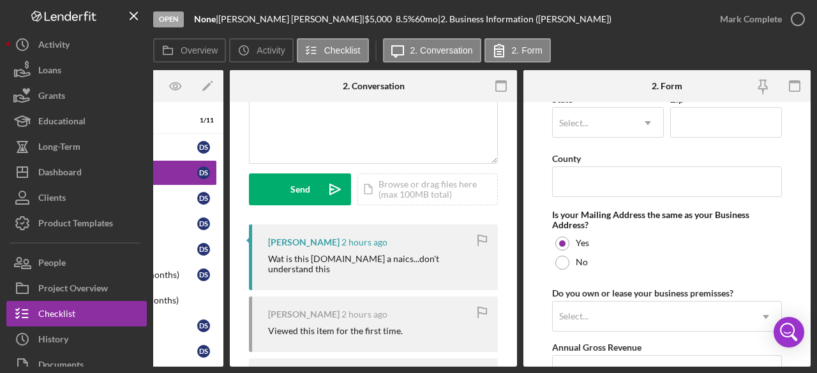
scroll to position [957, 0]
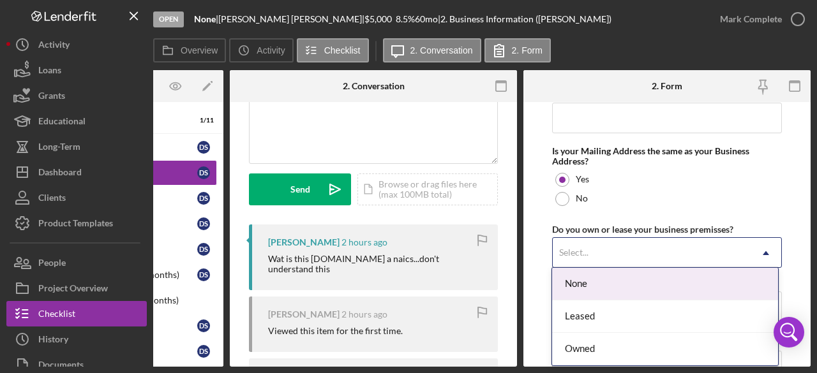
click at [763, 251] on use at bounding box center [766, 253] width 6 height 4
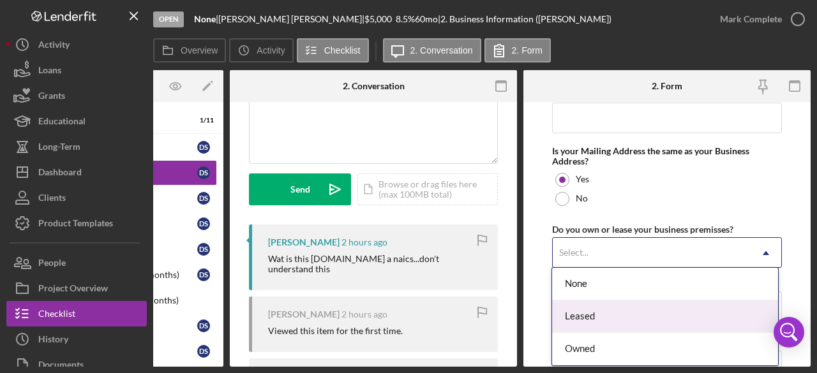
click at [709, 301] on div "Leased" at bounding box center [664, 317] width 225 height 33
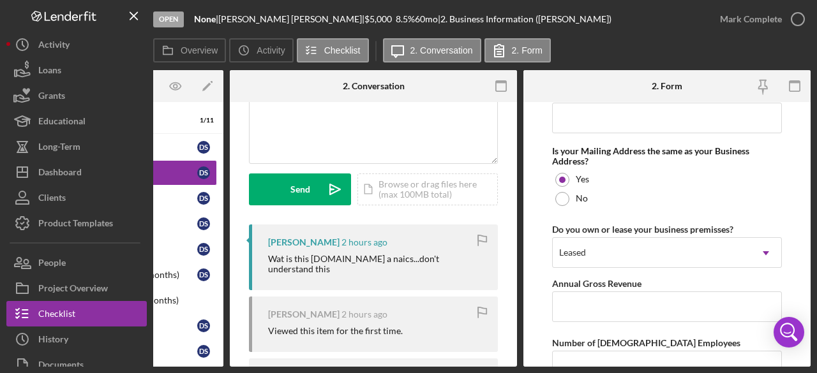
click at [784, 270] on form "Business Name DBA DBA Danielle Smith Business Start Date Legal Structure Other …" at bounding box center [666, 234] width 287 height 265
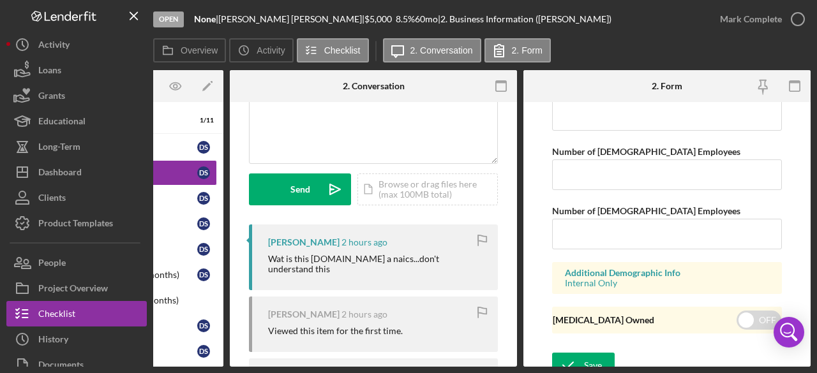
scroll to position [1158, 0]
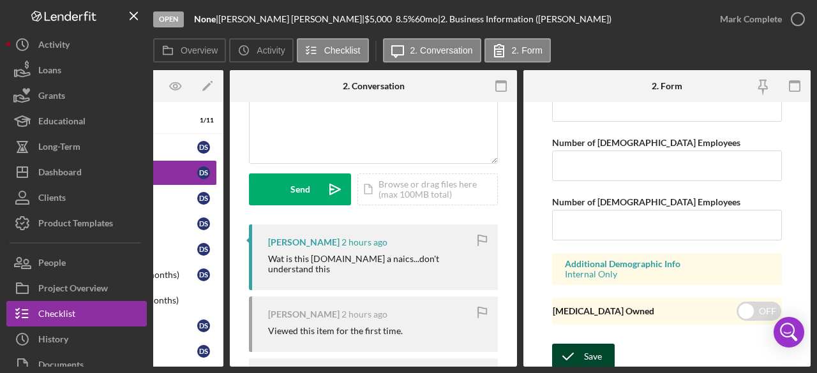
click at [605, 351] on button "Save" at bounding box center [583, 357] width 63 height 26
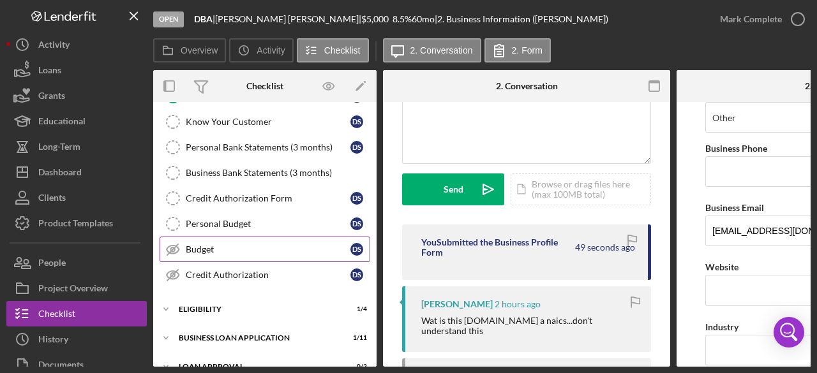
scroll to position [191, 0]
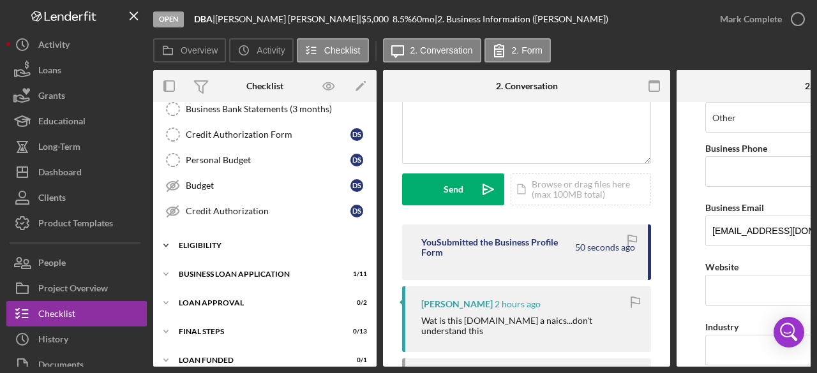
click at [164, 241] on icon "Icon/Expander" at bounding box center [166, 246] width 26 height 26
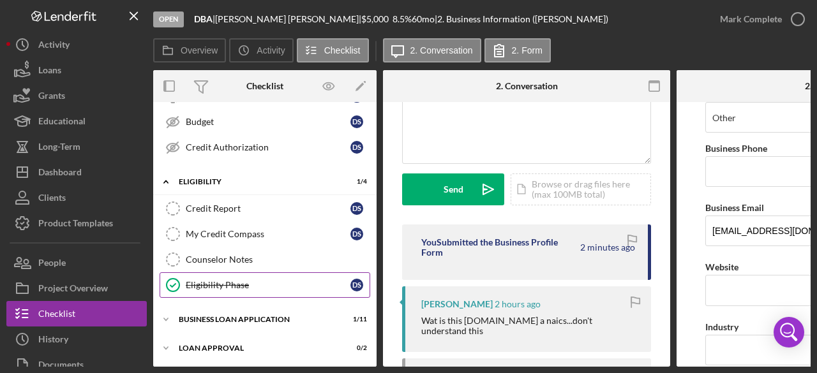
scroll to position [311, 0]
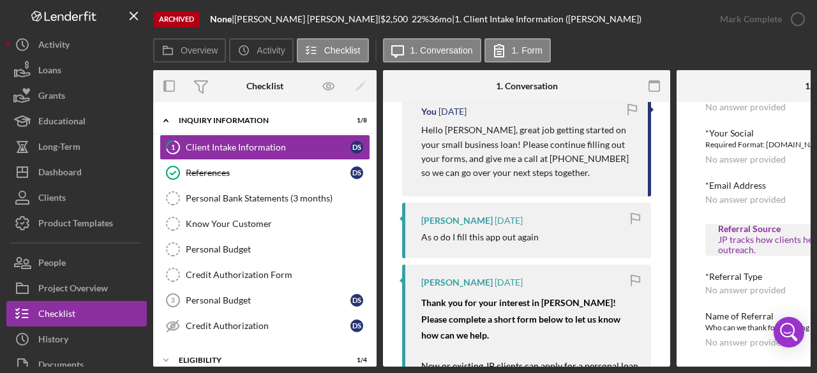
scroll to position [128, 0]
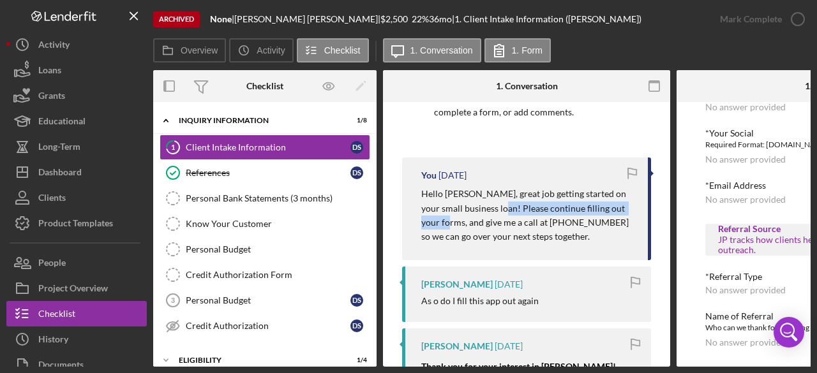
drag, startPoint x: 502, startPoint y: 205, endPoint x: 446, endPoint y: 228, distance: 60.4
click at [446, 228] on p "Hello [PERSON_NAME], great job getting started on your small business loan! Ple…" at bounding box center [528, 215] width 214 height 57
copy p "Please continue filling out your forms,"
